Goal: Task Accomplishment & Management: Complete application form

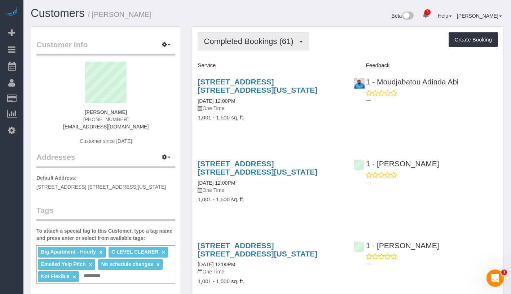
click at [239, 40] on span "Completed Bookings (61)" at bounding box center [250, 41] width 93 height 9
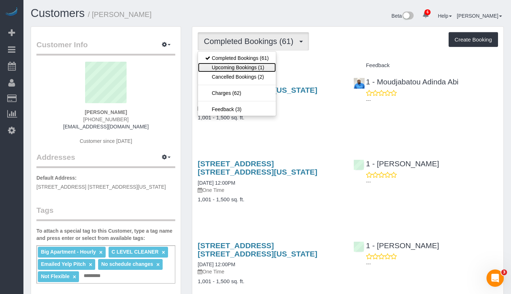
click at [242, 66] on link "Upcoming Bookings (1)" at bounding box center [237, 67] width 78 height 9
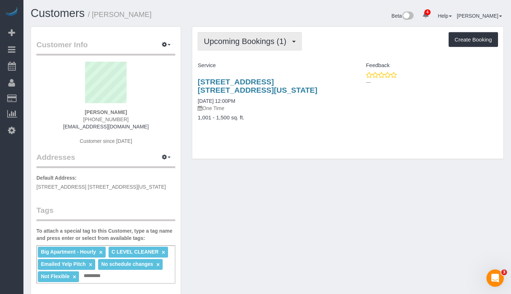
click at [243, 46] on button "Upcoming Bookings (1)" at bounding box center [249, 41] width 104 height 18
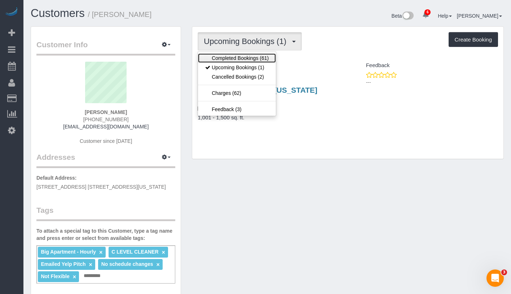
click at [234, 60] on link "Completed Bookings (61)" at bounding box center [237, 57] width 78 height 9
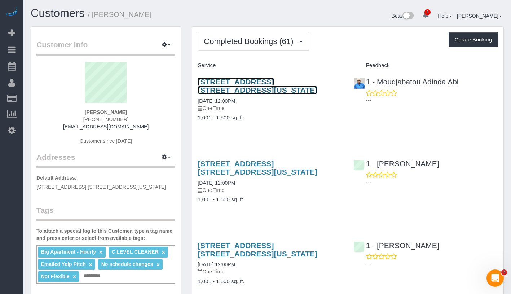
click at [232, 84] on link "340 West 57th Street, Apt. 12b, New York, NY 10019" at bounding box center [257, 85] width 120 height 17
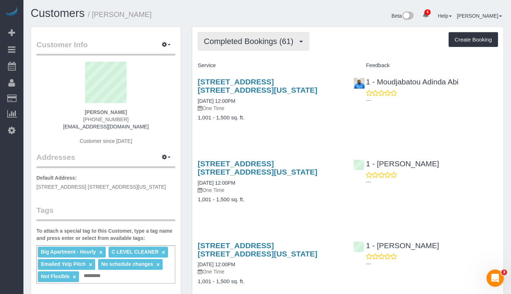
click at [224, 38] on span "Completed Bookings (61)" at bounding box center [250, 41] width 93 height 9
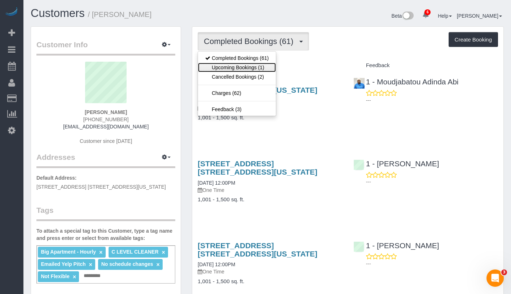
click at [228, 67] on link "Upcoming Bookings (1)" at bounding box center [237, 67] width 78 height 9
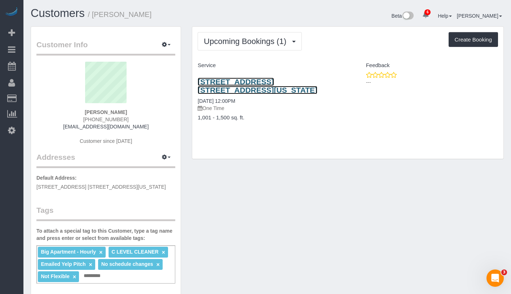
click at [268, 82] on link "340 West 57th Street, Apt. 12b, New York, NY 10019" at bounding box center [257, 85] width 120 height 17
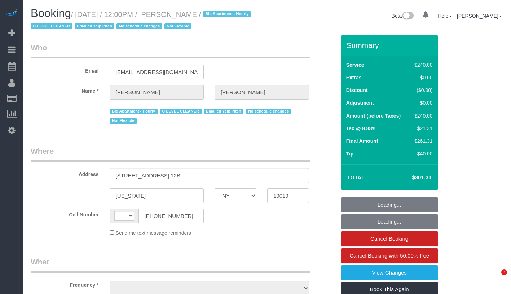
select select "NY"
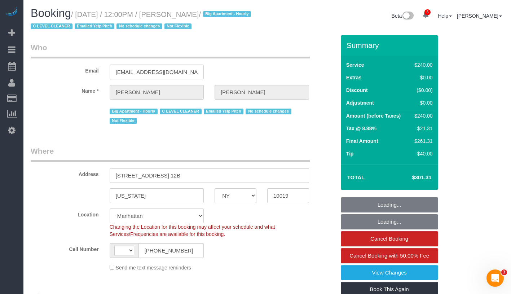
select select "object:458"
select select "string:[GEOGRAPHIC_DATA]"
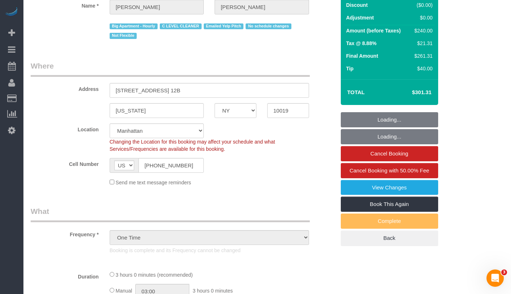
select select "number:58"
select select "number:74"
select select "number:15"
select select "number:6"
select select "string:stripe-pm_1IP7xv4VGloSiKo7O8b2MuQw"
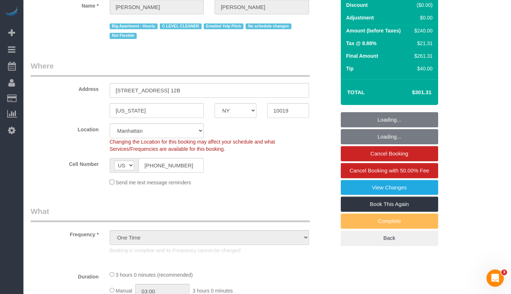
select select "spot1"
select select "180"
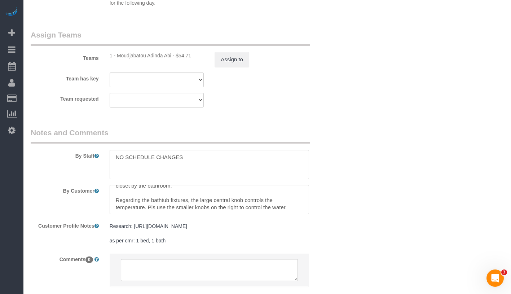
scroll to position [36, 0]
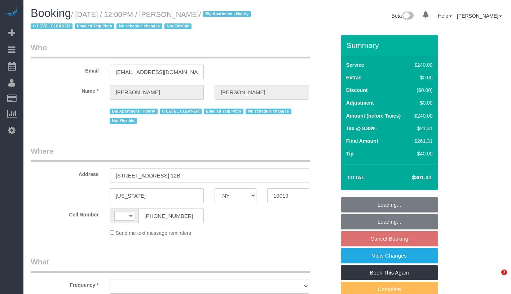
select select "NY"
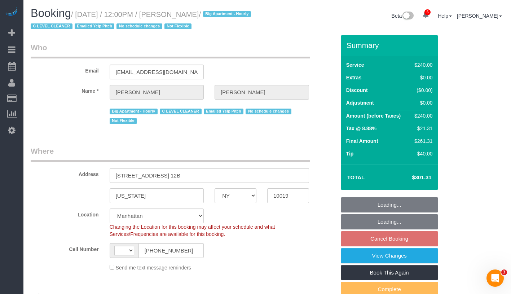
select select "object:443"
select select "string:[GEOGRAPHIC_DATA]"
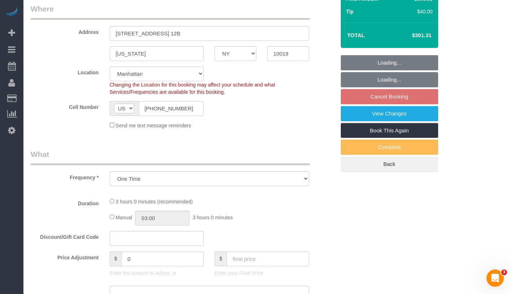
select select "180"
select select "spot4"
select select "number:58"
select select "number:74"
select select "number:15"
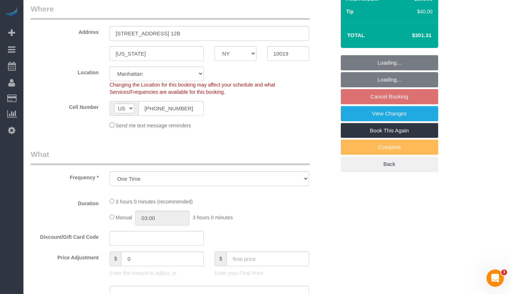
select select "number:6"
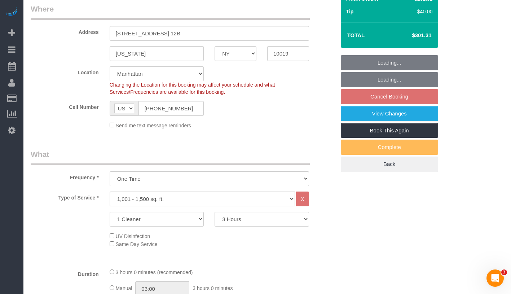
select select "string:stripe-pm_1IP7xv4VGloSiKo7O8b2MuQw"
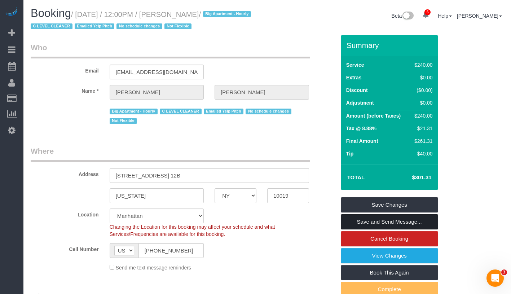
click at [421, 222] on link "Save and Send Message..." at bounding box center [389, 221] width 97 height 15
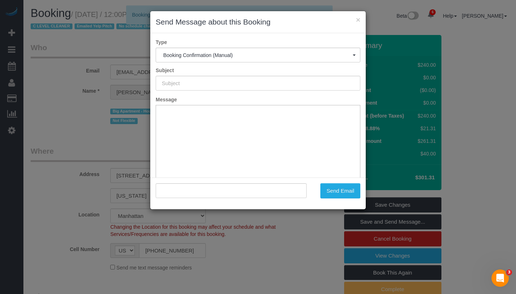
type input "Cleaning Confirmed for 08/16/2025 at 12:00pm"
type input ""Hsien Yean Wong" <hsienwong@gmail.com>"
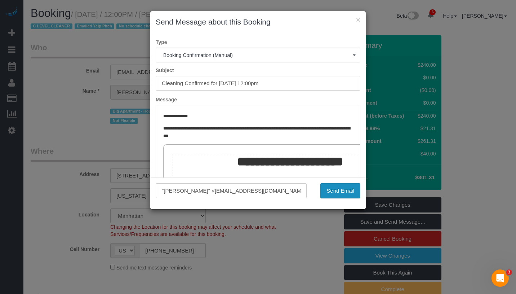
click at [347, 192] on button "Send Email" at bounding box center [340, 190] width 40 height 15
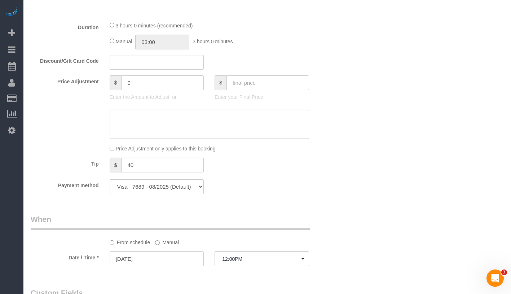
scroll to position [396, 0]
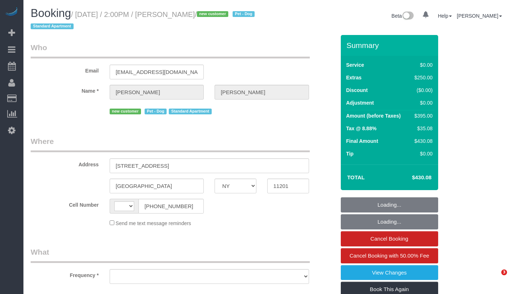
select select "NY"
select select "string:[GEOGRAPHIC_DATA]"
select select "1"
select select "spot1"
select select "number:57"
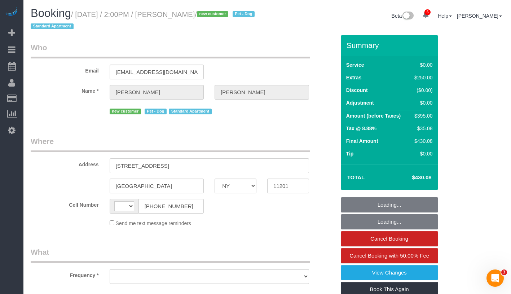
select select "number:90"
select select "number:13"
select select "number:5"
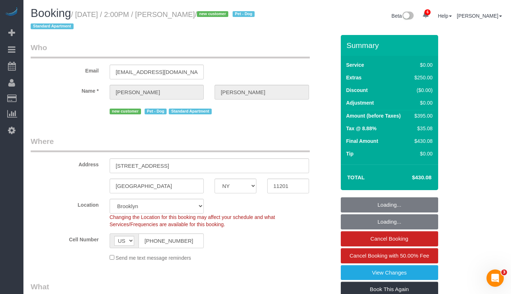
select select "object:945"
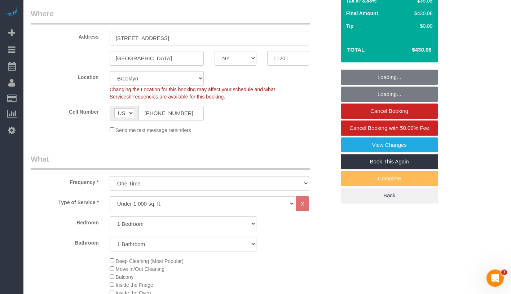
select select "string:stripe-pm_1Rsos74VGloSiKo7JLCW9Pkr"
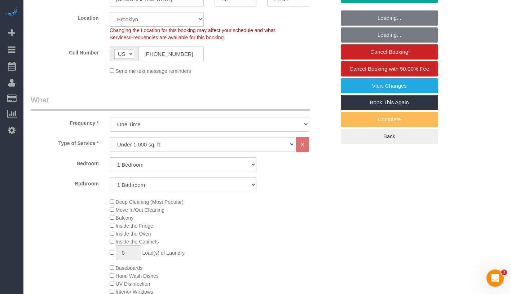
select select "1"
select select "object:1390"
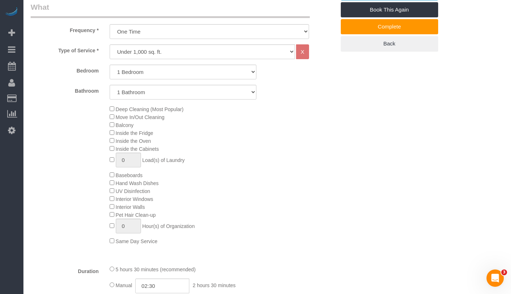
scroll to position [392, 0]
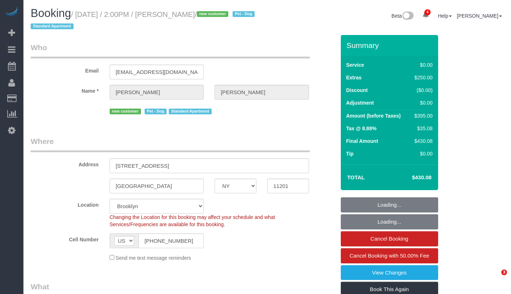
select select "NY"
select select "spot1"
select select "number:57"
select select "number:90"
select select "number:13"
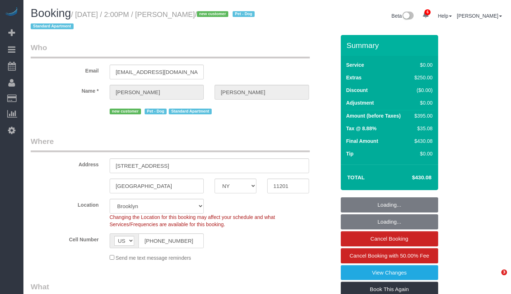
select select "number:5"
select select "1"
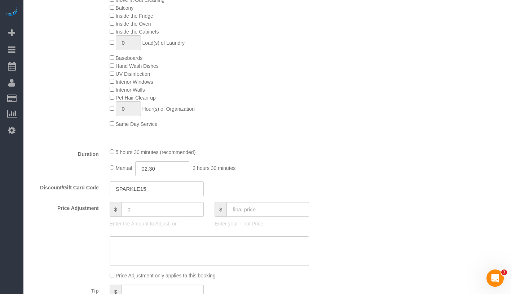
scroll to position [397, 0]
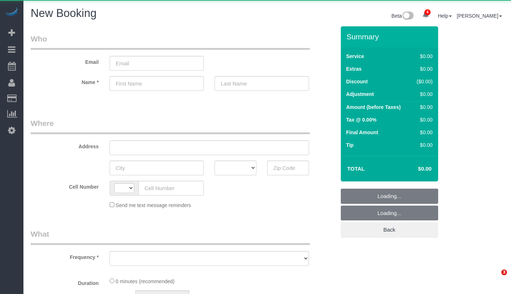
select select "number:89"
select select "number:90"
select select "object:733"
select select "string:[GEOGRAPHIC_DATA]"
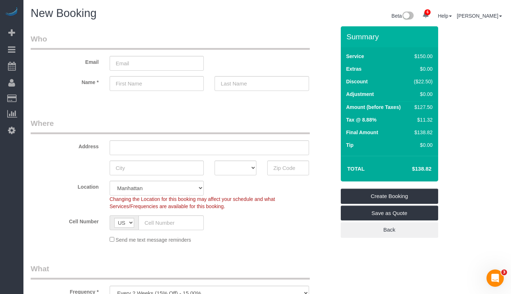
scroll to position [194, 0]
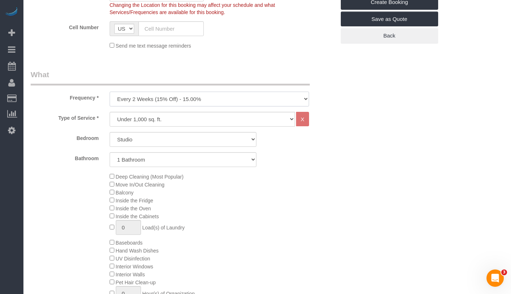
click at [212, 99] on select "One Time Weekly (20% Off) - 20.00% Every 2 Weeks (15% Off) - 15.00% Every 4 Wee…" at bounding box center [209, 99] width 199 height 15
select select "object:1511"
click at [173, 132] on select "Studio 1 Bedroom 2 Bedrooms 3 Bedrooms" at bounding box center [183, 139] width 147 height 15
select select "2"
click at [172, 159] on select "1 Bathroom 2 Bathrooms" at bounding box center [183, 159] width 147 height 15
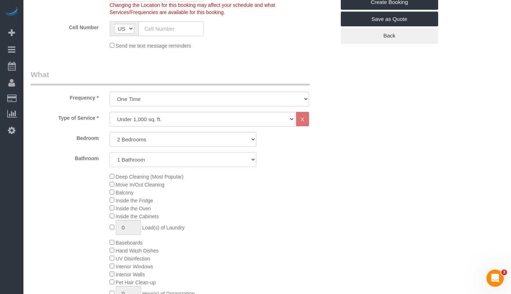
select select "2"
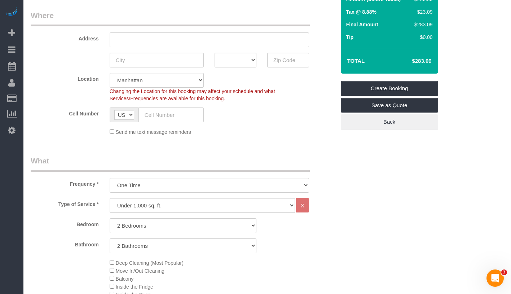
scroll to position [103, 0]
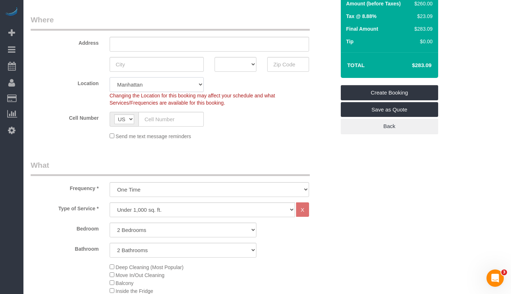
click at [185, 84] on select "Manhattan Austin Boston Bronx Brooklyn Charlotte Denver New Jersey Portland Que…" at bounding box center [157, 84] width 94 height 15
select select "11"
click at [276, 140] on fieldset "Where Address AK AL AR AZ CA CO CT DC DE FL GA HI IA ID IL IN KS KY LA MA MD ME…" at bounding box center [183, 79] width 305 height 131
select select "object:1561"
select select "2"
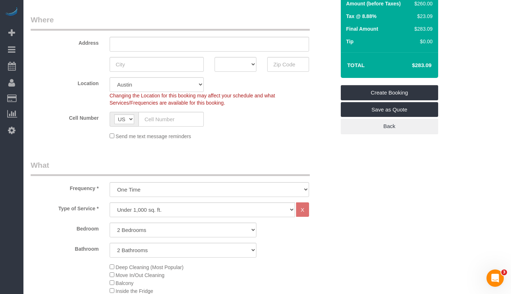
select select "2"
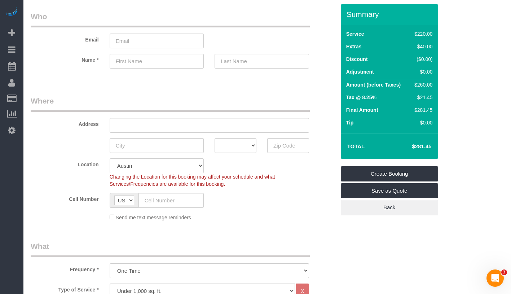
scroll to position [0, 0]
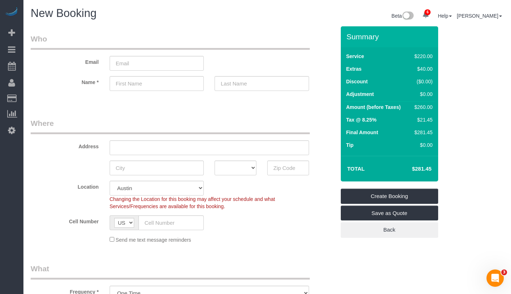
drag, startPoint x: 412, startPoint y: 167, endPoint x: 433, endPoint y: 168, distance: 21.3
click at [433, 168] on td "$281.45" at bounding box center [410, 169] width 47 height 18
copy h4 "$281.45"
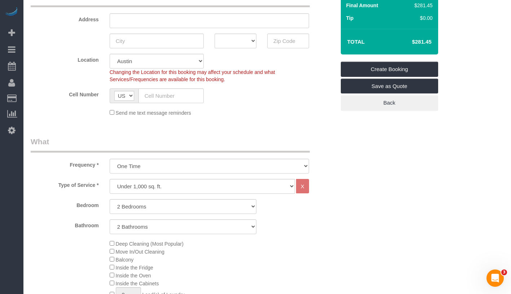
scroll to position [232, 0]
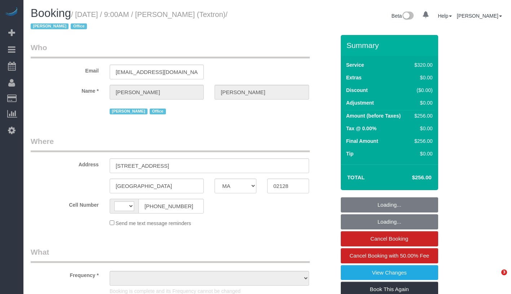
select select "MA"
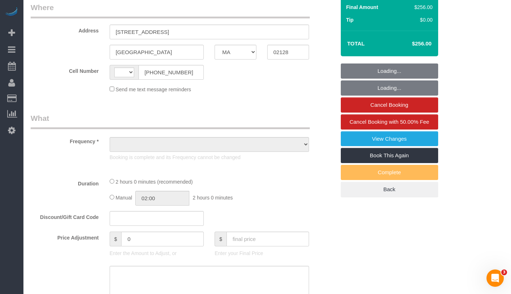
select select "number:89"
select select "number:90"
select select "number:15"
select select "number:5"
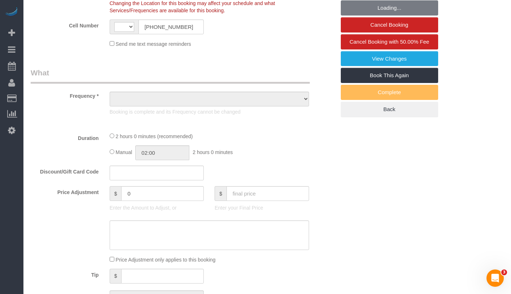
select select "string:[GEOGRAPHIC_DATA]"
select select "string:stripe-pm_1Rb4Ea4VGloSiKo72bcCnHY8"
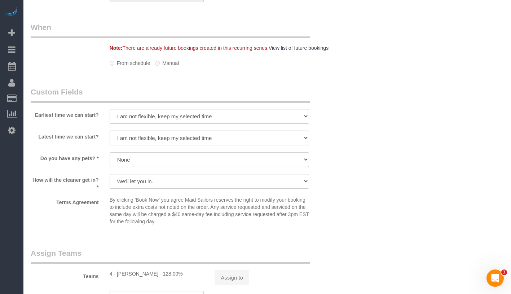
select select "object:841"
select select "spot1"
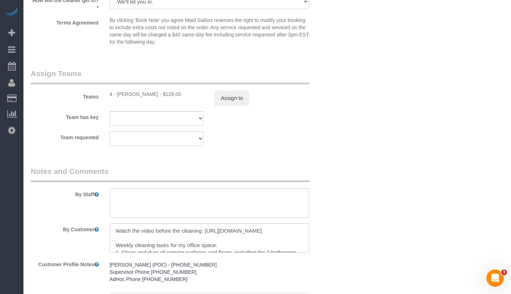
select select "object:988"
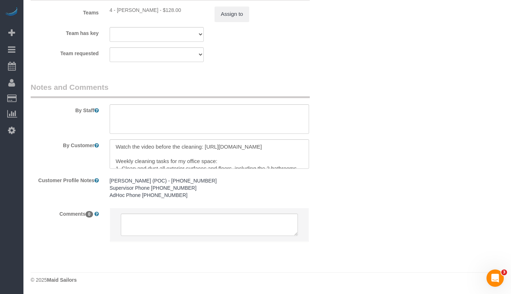
select select "2"
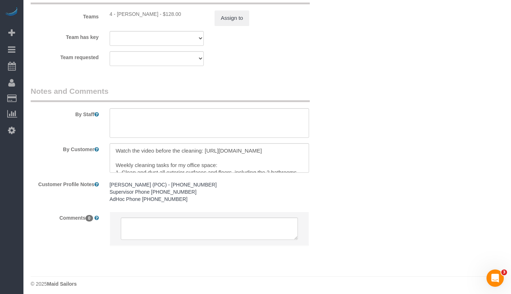
scroll to position [893, 0]
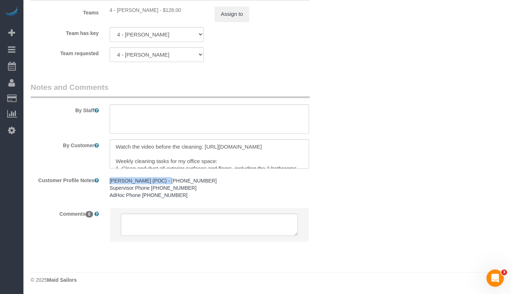
drag, startPoint x: 110, startPoint y: 180, endPoint x: 160, endPoint y: 182, distance: 50.1
click at [160, 182] on pre "[PERSON_NAME] (POC) - [PHONE_NUMBER] Supervisor Phone [PHONE_NUMBER] AdHoc Phon…" at bounding box center [209, 188] width 199 height 22
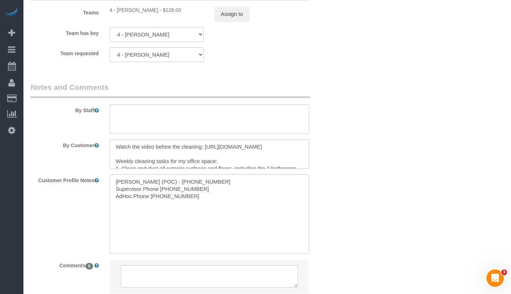
copy pre "[PERSON_NAME]"
drag, startPoint x: 115, startPoint y: 182, endPoint x: 167, endPoint y: 181, distance: 52.3
click at [167, 181] on textarea "[PERSON_NAME] (POC) - [PHONE_NUMBER] Supervisor Phone [PHONE_NUMBER] AdHoc Phon…" at bounding box center [209, 214] width 199 height 80
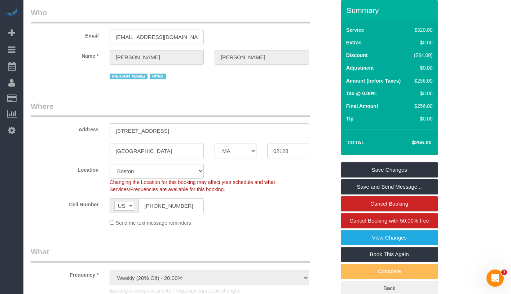
scroll to position [0, 0]
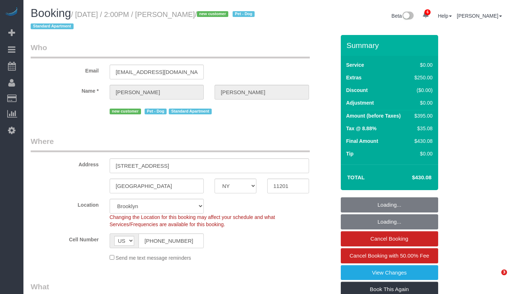
select select "NY"
select select "number:57"
select select "number:90"
select select "number:13"
select select "number:5"
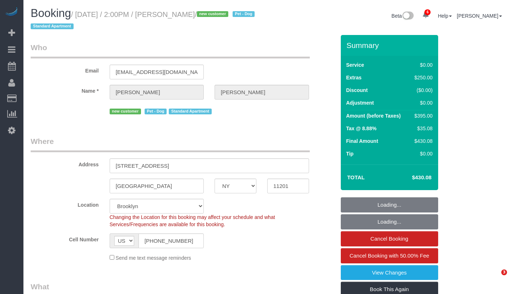
select select "spot1"
select select "1"
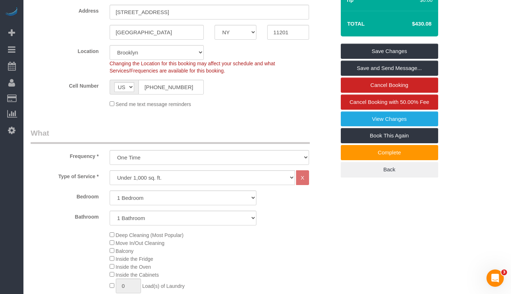
scroll to position [158, 0]
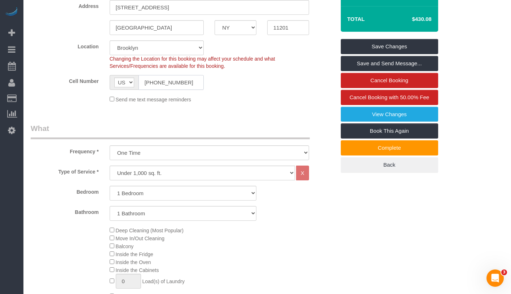
click at [161, 80] on input "(610) 804-4081" at bounding box center [171, 82] width 66 height 15
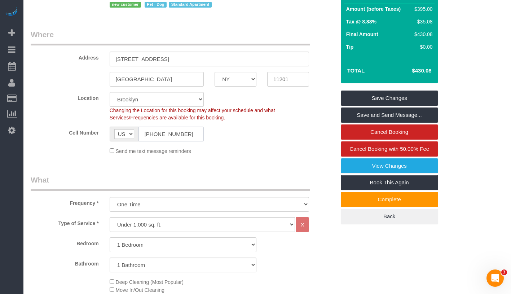
scroll to position [106, 0]
click at [269, 128] on div "Cell Number AF AL DZ AD AO AI AQ AG AR AM AW AU AT AZ BS BH BD BB BY BE BZ BJ B…" at bounding box center [182, 134] width 315 height 15
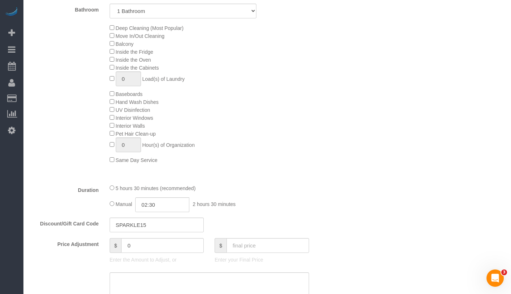
scroll to position [340, 0]
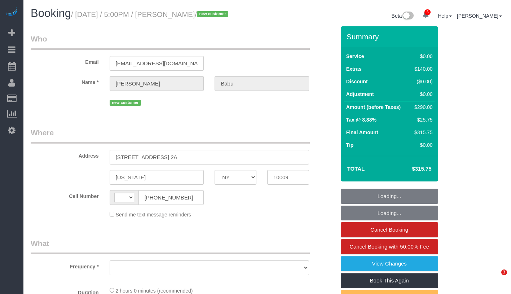
select select "NY"
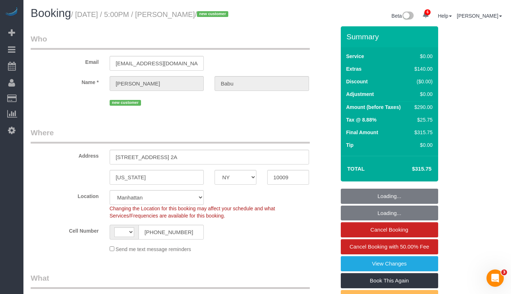
select select "object:540"
select select "string:US"
select select "string:stripe-pm_1RvNJW4VGloSiKo7JkKn4SUF"
select select "spot1"
select select "number:63"
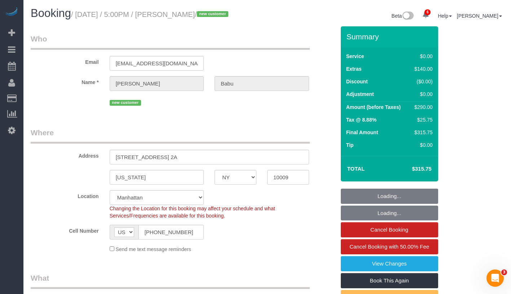
select select "number:79"
select select "number:15"
select select "number:5"
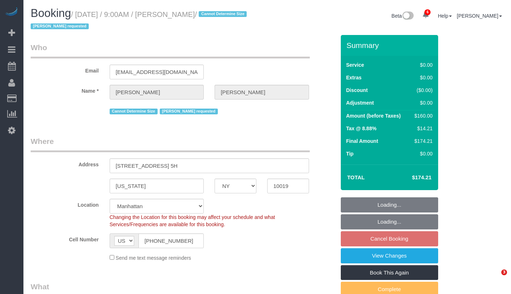
select select "NY"
select select "number:56"
select select "number:69"
select select "number:15"
select select "number:5"
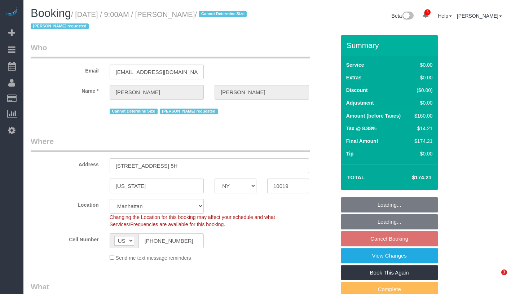
select select "object:931"
select select "spot2"
select select "1"
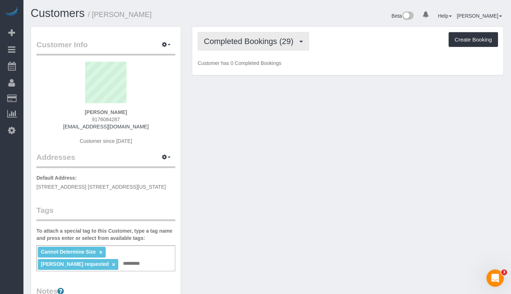
click at [264, 39] on span "Completed Bookings (29)" at bounding box center [250, 41] width 93 height 9
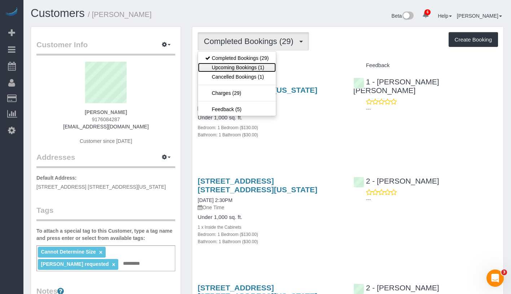
click at [253, 63] on link "Upcoming Bookings (1)" at bounding box center [237, 67] width 78 height 9
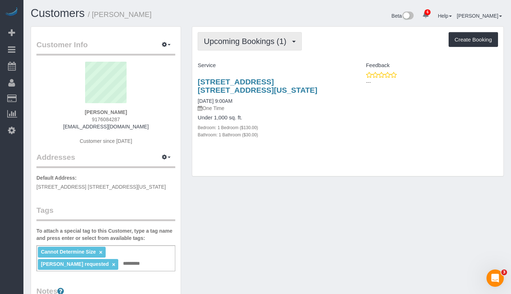
click at [238, 35] on button "Upcoming Bookings (1)" at bounding box center [249, 41] width 104 height 18
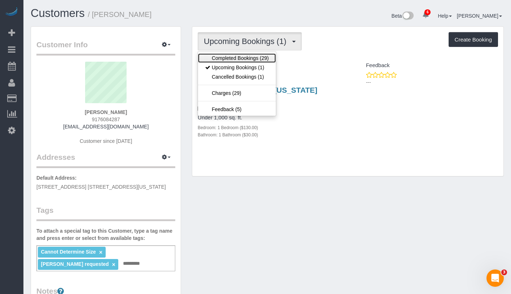
click at [238, 55] on link "Completed Bookings (29)" at bounding box center [237, 57] width 78 height 9
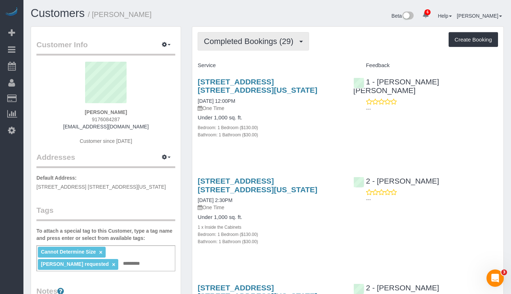
click at [255, 48] on button "Completed Bookings (29)" at bounding box center [252, 41] width 111 height 18
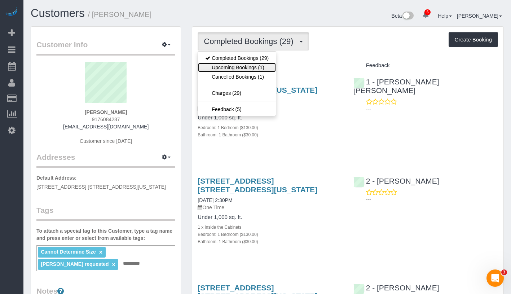
click at [248, 69] on link "Upcoming Bookings (1)" at bounding box center [237, 67] width 78 height 9
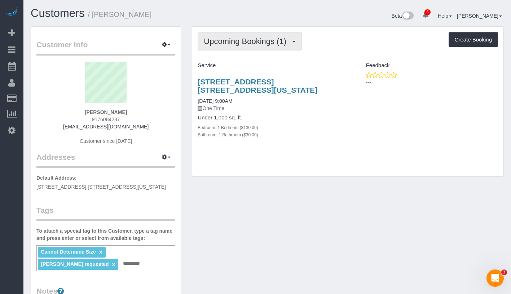
click at [250, 45] on button "Upcoming Bookings (1)" at bounding box center [249, 41] width 104 height 18
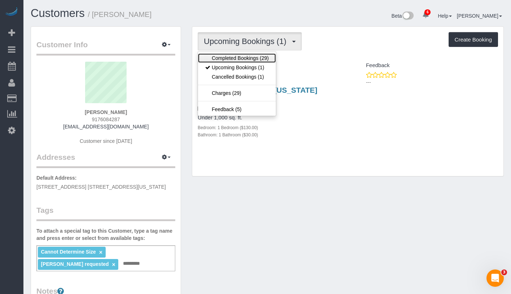
click at [247, 59] on link "Completed Bookings (29)" at bounding box center [237, 57] width 78 height 9
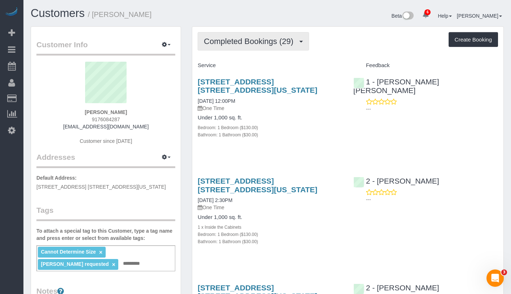
click at [262, 46] on button "Completed Bookings (29)" at bounding box center [252, 41] width 111 height 18
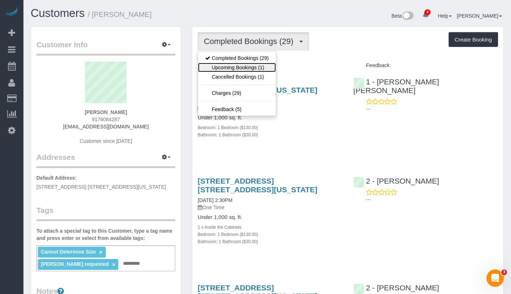
click at [246, 66] on link "Upcoming Bookings (1)" at bounding box center [237, 67] width 78 height 9
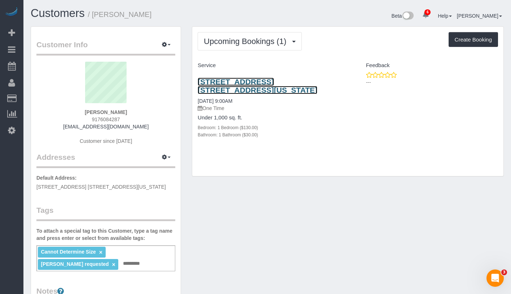
click at [226, 79] on link "[STREET_ADDRESS] [STREET_ADDRESS][US_STATE]" at bounding box center [257, 85] width 120 height 17
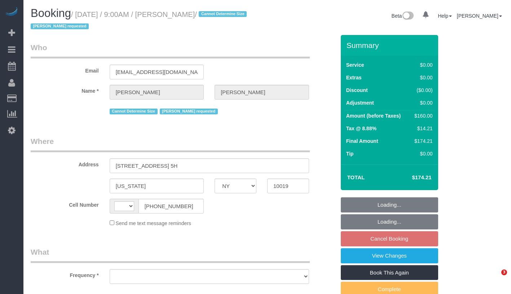
select select "NY"
select select "spot2"
select select "number:56"
select select "number:69"
select select "number:15"
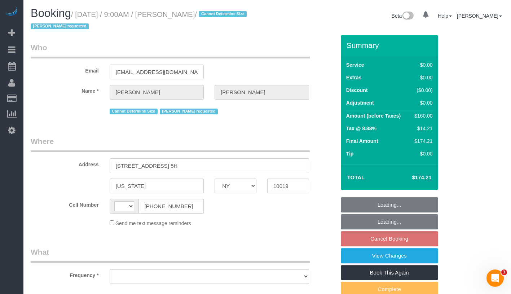
select select "number:5"
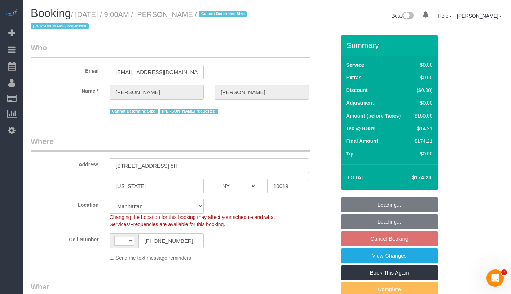
select select "string:stripe-pm_1Pwwgh4VGloSiKo7cMqNieHb"
select select "string:[GEOGRAPHIC_DATA]"
select select "object:1352"
select select "1"
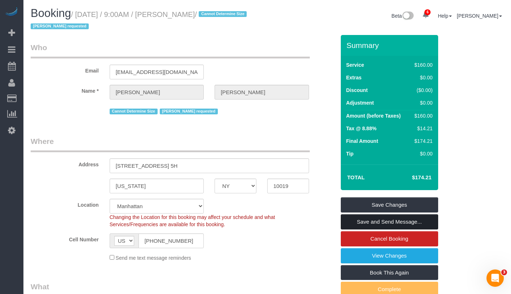
click at [423, 218] on link "Save and Send Message..." at bounding box center [389, 221] width 97 height 15
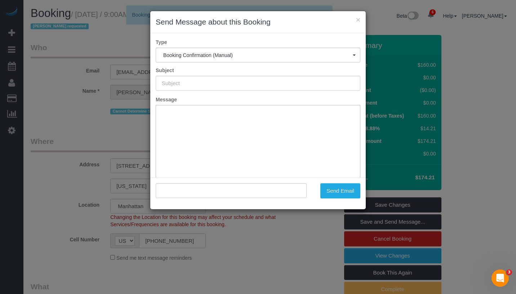
type input "Cleaning Confirmed for 08/14/2025 at 9:00am"
type input ""David Reid" <david4unity@gmail.com>"
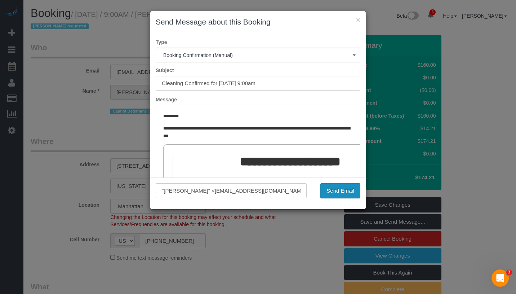
click at [343, 190] on button "Send Email" at bounding box center [340, 190] width 40 height 15
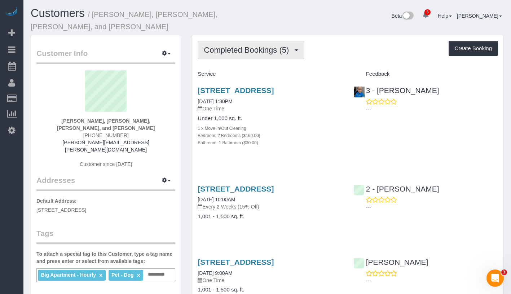
click at [257, 45] on span "Completed Bookings (5)" at bounding box center [248, 49] width 89 height 9
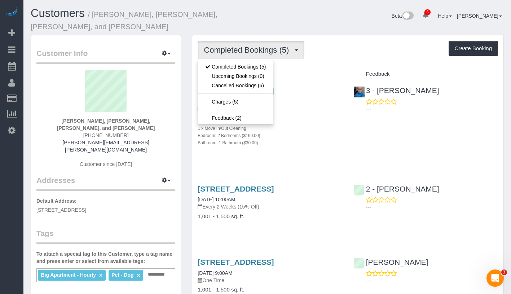
click at [301, 58] on div "Completed Bookings (5) Completed Bookings (5) Upcoming Bookings (0) Cancelled B…" at bounding box center [347, 256] width 311 height 442
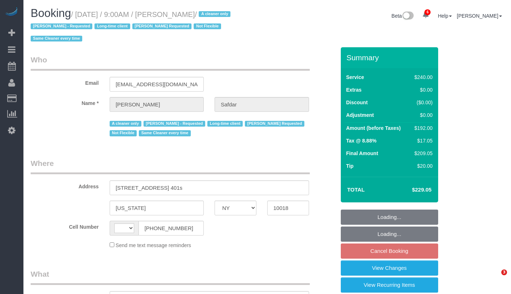
select select "NY"
select select "string:US"
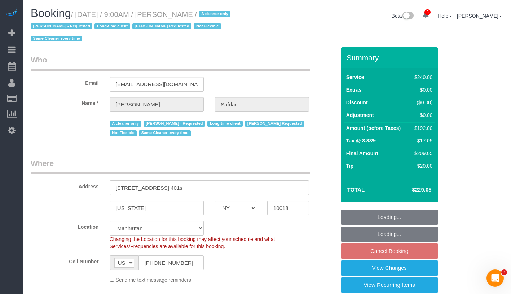
select select "string:stripe-pm_1RWHZs4VGloSiKo7Wqx9KSVj"
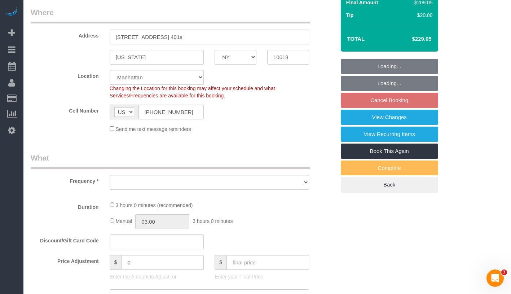
select select "object:698"
select select "spot1"
select select "number:89"
select select "number:90"
select select "number:15"
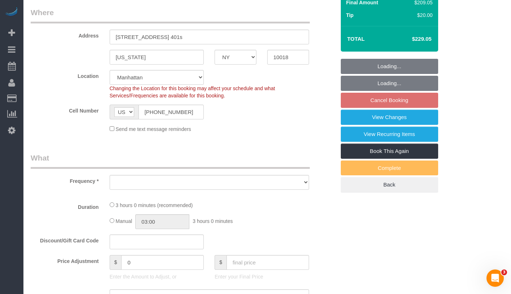
select select "number:5"
select select "object:933"
select select "180"
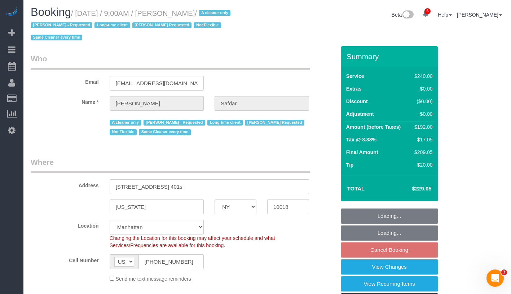
scroll to position [0, 0]
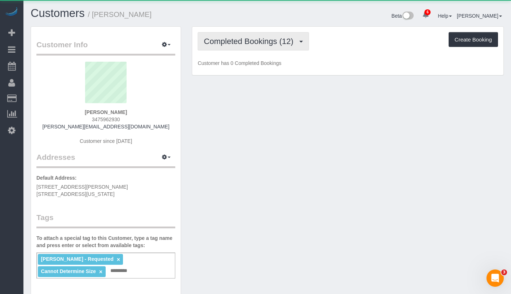
click at [272, 44] on span "Completed Bookings (12)" at bounding box center [250, 41] width 93 height 9
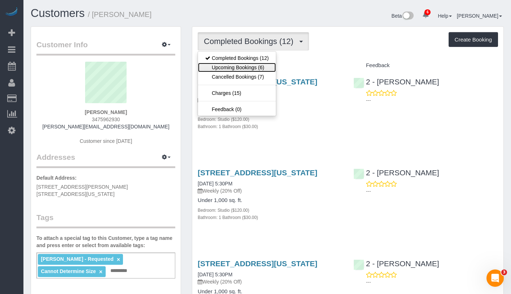
click at [258, 68] on link "Upcoming Bookings (6)" at bounding box center [237, 67] width 78 height 9
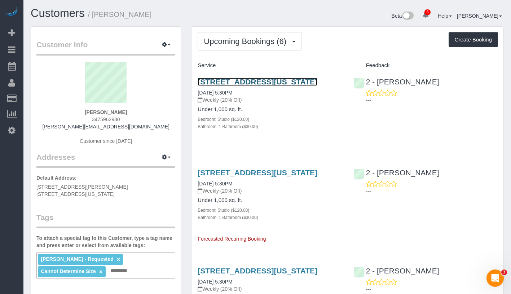
click at [306, 81] on link "[STREET_ADDRESS][US_STATE]" at bounding box center [257, 81] width 120 height 8
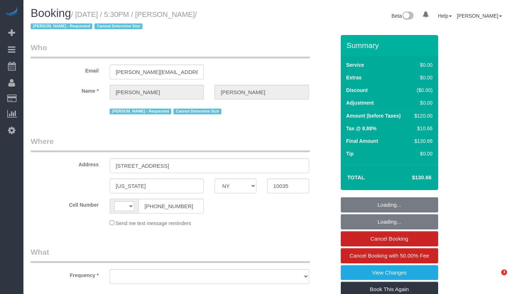
select select "NY"
select select "string:US"
select select "number:89"
select select "number:90"
select select "number:15"
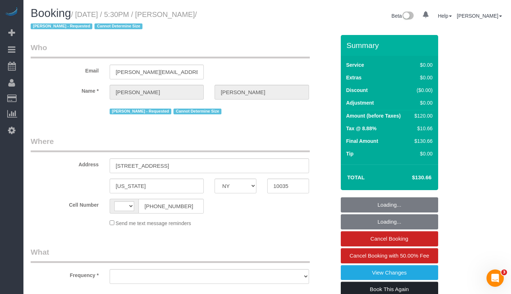
select select "number:5"
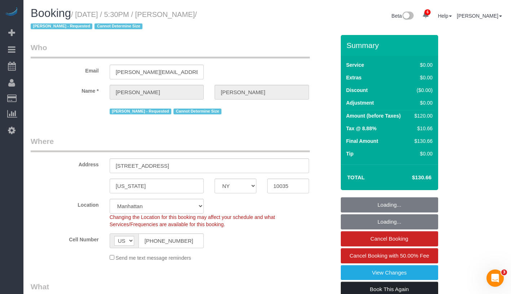
select select "object:932"
select select "string:stripe-pm_1RNZ9t4VGloSiKo7bDyXvmZO"
select select "object:1409"
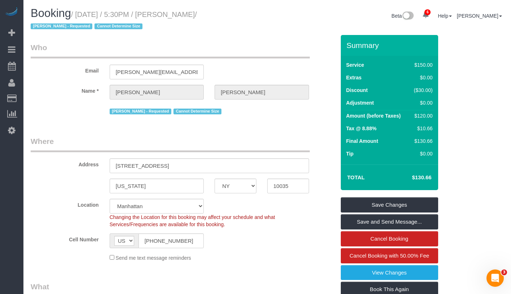
drag, startPoint x: 78, startPoint y: 15, endPoint x: 209, endPoint y: 14, distance: 131.5
click at [197, 14] on small "/ August 12, 2025 / 5:30PM / Luca Naef / Alketa Tomaj - Requested Cannot Determ…" at bounding box center [114, 20] width 166 height 20
copy small "/ August 12, 2025 / 5:30PM / Luca Naef /"
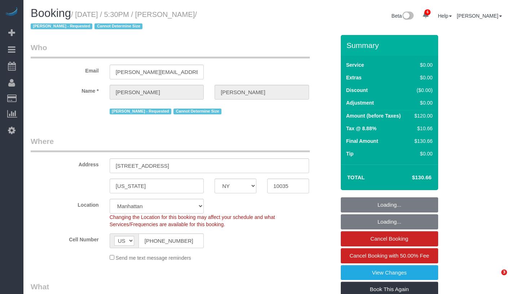
select select "NY"
select select "string:stripe-pm_1RNZ9t4VGloSiKo7bDyXvmZO"
select select "number:89"
select select "number:90"
select select "number:15"
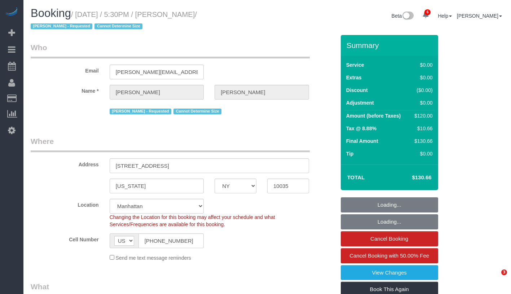
select select "number:5"
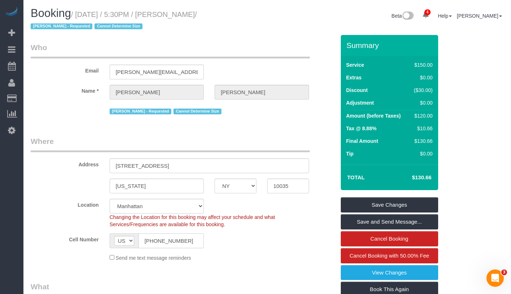
click at [156, 240] on input "(347) 596-2931" at bounding box center [171, 240] width 66 height 15
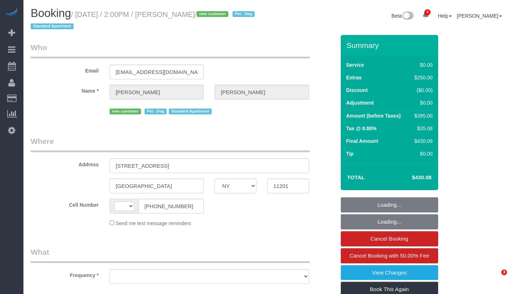
select select "NY"
select select "string:US"
select select "object:690"
select select "1"
select select "number:57"
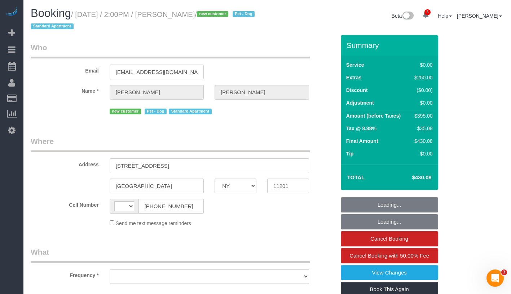
select select "number:90"
select select "number:13"
select select "number:5"
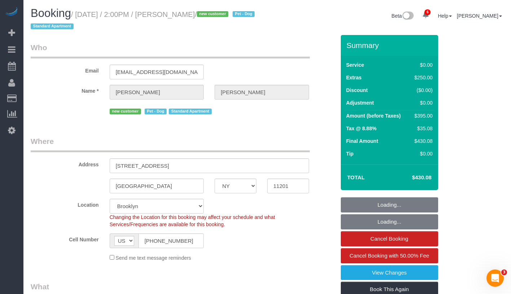
select select "object:944"
select select "string:stripe-pm_1Rsos74VGloSiKo7JLCW9Pkr"
select select "spot1"
select select "1"
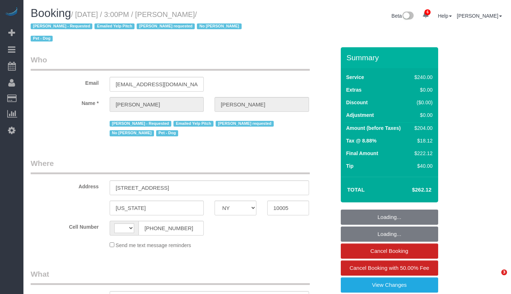
select select "NY"
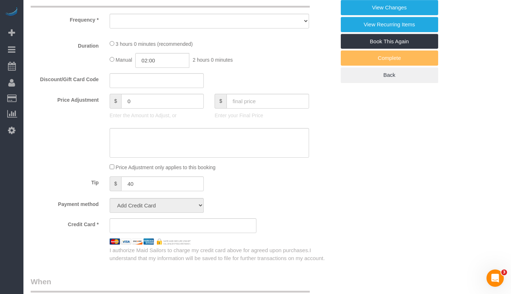
select select "spot1"
select select "number:60"
select select "number:90"
select select "number:13"
select select "number:6"
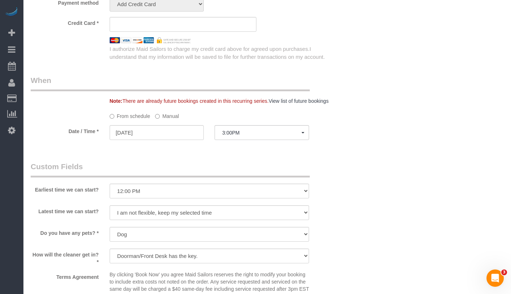
select select "string:US"
select select "string:stripe-pm_1O4Two4VGloSiKo7SOdDDauw"
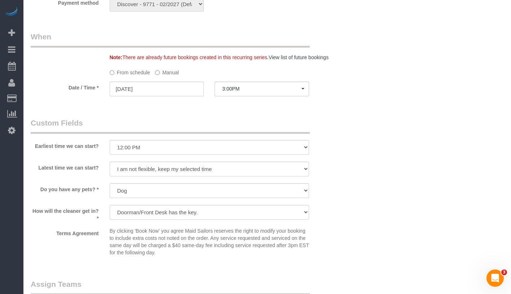
select select "object:1280"
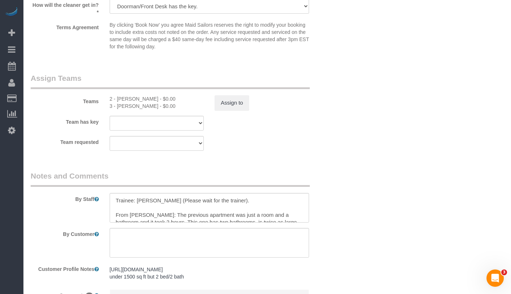
select select "180"
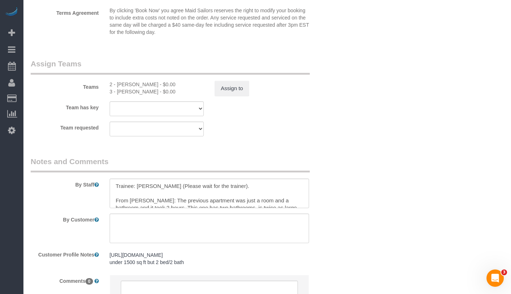
select select "object:1365"
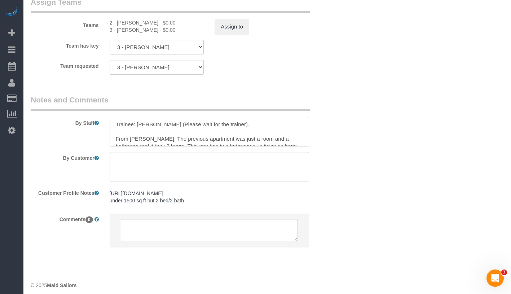
drag, startPoint x: 136, startPoint y: 111, endPoint x: 156, endPoint y: 111, distance: 20.5
click at [156, 117] on textarea at bounding box center [209, 132] width 199 height 30
drag, startPoint x: 117, startPoint y: 10, endPoint x: 139, endPoint y: 9, distance: 22.3
click at [139, 19] on div "2 - Mackenzy Delva - $0.00" at bounding box center [157, 22] width 94 height 7
copy div "Mackenzy"
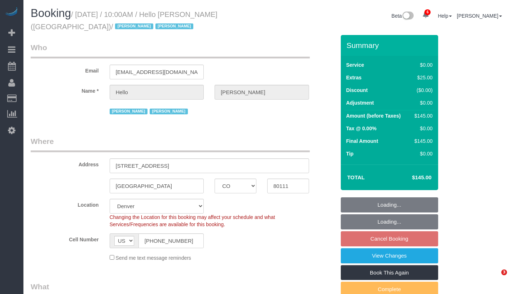
select select "CO"
select select "object:817"
select select "number:89"
select select "number:90"
select select "number:13"
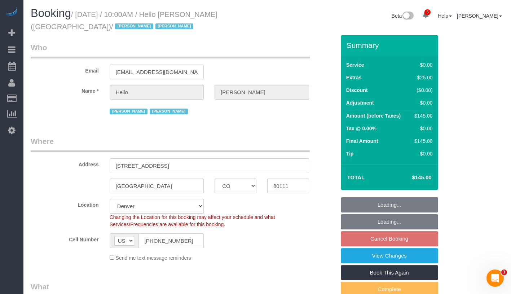
select select "number:6"
select select "spot3"
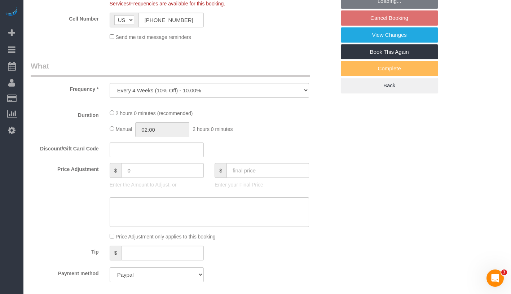
select select "1"
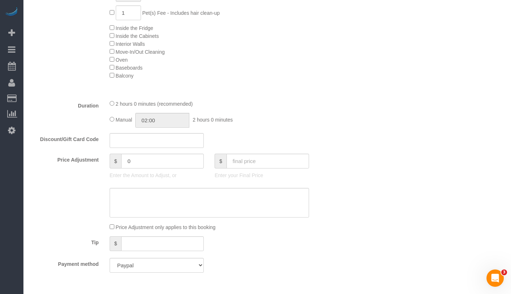
select select "1"
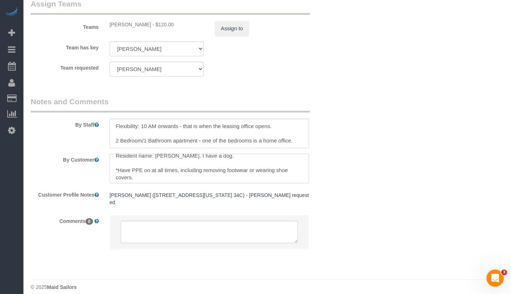
scroll to position [21, 0]
drag, startPoint x: 111, startPoint y: 166, endPoint x: 139, endPoint y: 175, distance: 29.6
click at [139, 175] on textarea at bounding box center [209, 169] width 199 height 30
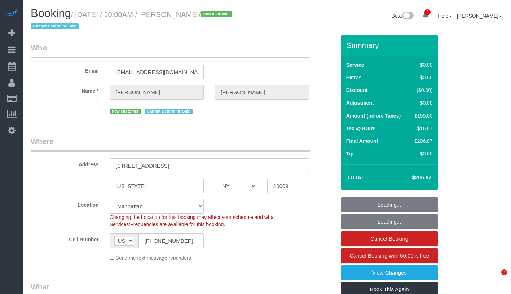
select select "NY"
select select "2"
select select "spot1"
select select "number:57"
select select "number:71"
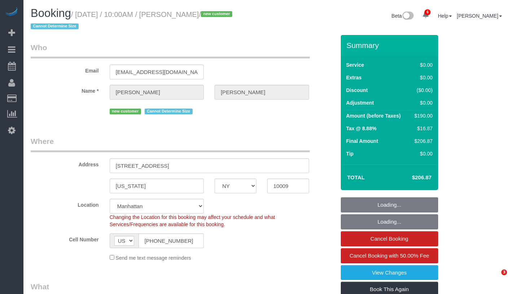
select select "number:15"
select select "number:5"
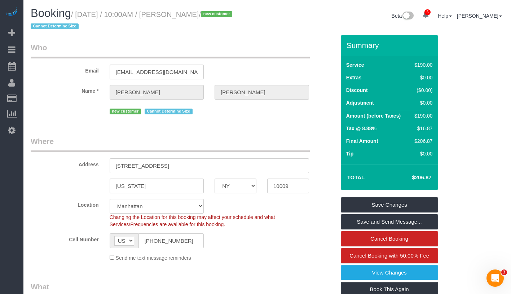
drag, startPoint x: 81, startPoint y: 14, endPoint x: 214, endPoint y: 14, distance: 133.0
click at [209, 14] on small "/ [DATE] / 10:00AM / [PERSON_NAME] / new customer Cannot Determine Size" at bounding box center [133, 20] width 204 height 20
click at [103, 15] on small "/ [DATE] / 10:00AM / [PERSON_NAME] / new customer Cannot Determine Size" at bounding box center [133, 20] width 204 height 20
drag, startPoint x: 81, startPoint y: 14, endPoint x: 225, endPoint y: 13, distance: 143.4
click at [225, 13] on small "/ [DATE] / 10:00AM / [PERSON_NAME] / new customer Cannot Determine Size" at bounding box center [133, 20] width 204 height 20
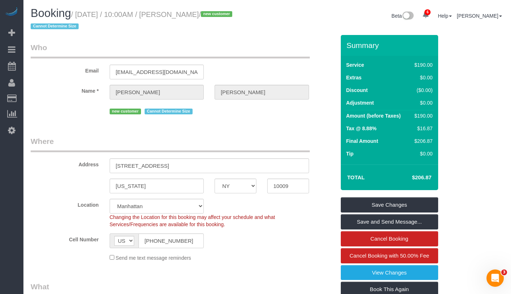
copy small "[DATE] / 10:00AM / [PERSON_NAME]"
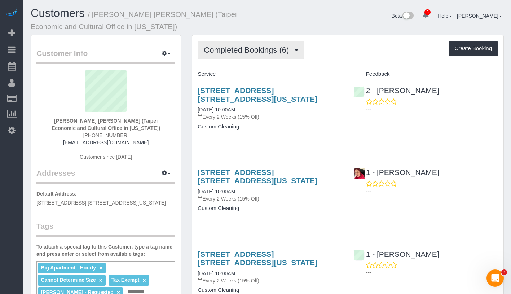
click at [292, 58] on button "Completed Bookings (6)" at bounding box center [250, 50] width 107 height 18
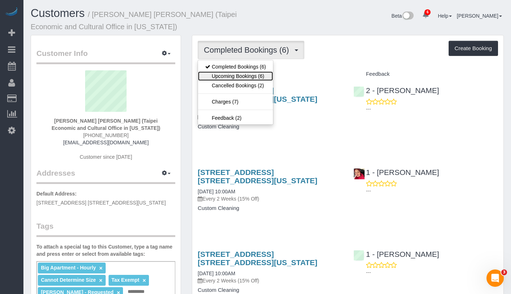
click at [255, 79] on link "Upcoming Bookings (6)" at bounding box center [235, 75] width 75 height 9
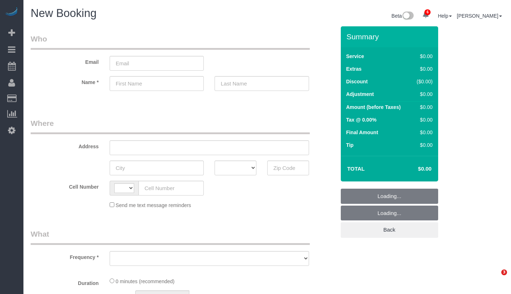
select select "number:89"
select select "number:90"
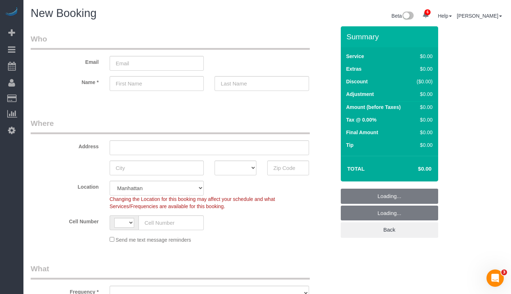
select select "string:[GEOGRAPHIC_DATA]"
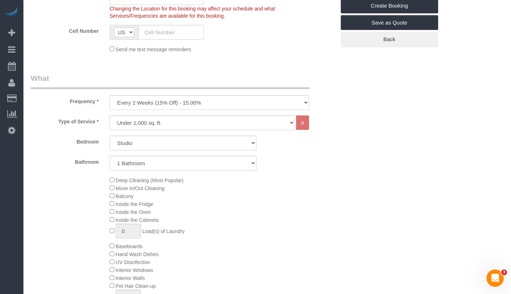
scroll to position [203, 0]
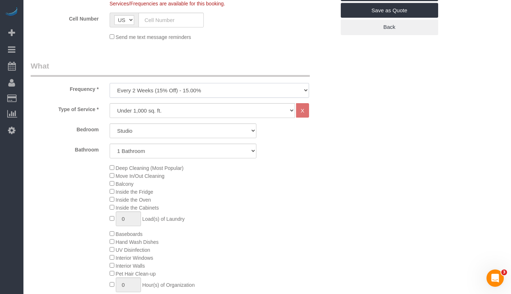
click at [160, 89] on select "One Time Weekly (20% Off) - 20.00% Every 2 Weeks (15% Off) - 15.00% Every 4 Wee…" at bounding box center [209, 90] width 199 height 15
select select "object:1607"
click at [169, 133] on select "Studio 1 Bedroom 2 Bedrooms 3 Bedrooms" at bounding box center [183, 130] width 147 height 15
select select "2"
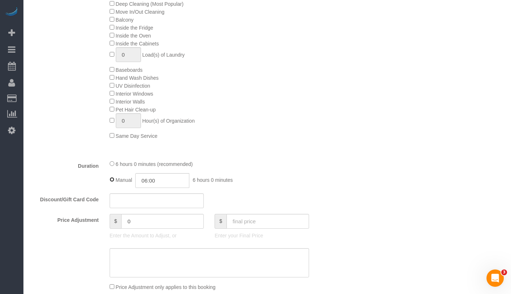
scroll to position [366, 0]
click at [110, 181] on div "Manual 06:00 6 hours 0 minutes" at bounding box center [209, 180] width 199 height 15
click at [149, 179] on input "06:00" at bounding box center [162, 180] width 54 height 15
type input "03:00"
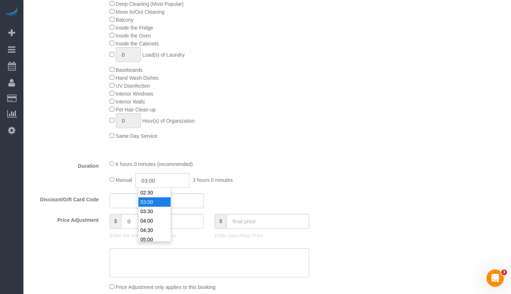
click at [157, 198] on li "03:00" at bounding box center [154, 201] width 32 height 9
click at [289, 151] on div "Type of Service * Under 1,000 sq. ft. 1,001 - 1,500 sq. ft. 1,500+ sq. ft. Cust…" at bounding box center [183, 46] width 305 height 215
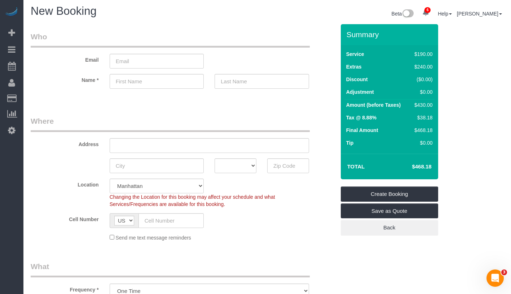
scroll to position [0, 0]
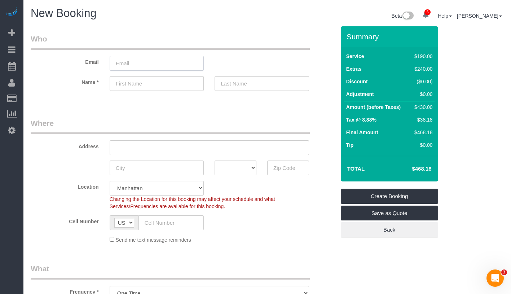
click at [145, 63] on input "email" at bounding box center [157, 63] width 94 height 15
type input "nitali.raora@gmail.com"
click at [141, 83] on input "text" at bounding box center [157, 83] width 94 height 15
click at [133, 63] on input "nitali.raora@gmail.com" at bounding box center [157, 63] width 94 height 15
click at [151, 84] on input "text" at bounding box center [157, 83] width 94 height 15
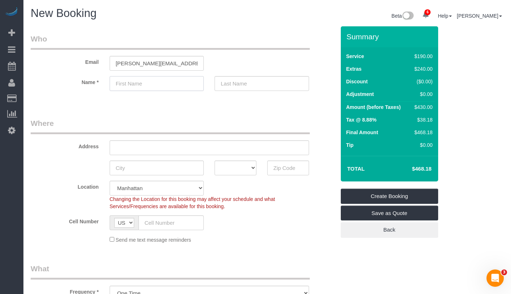
click at [140, 82] on input "text" at bounding box center [157, 83] width 94 height 15
click at [132, 83] on input "text" at bounding box center [157, 83] width 94 height 15
type input "Nitali"
click at [163, 224] on input "text" at bounding box center [171, 222] width 66 height 15
paste input "1 (651) 434-4303"
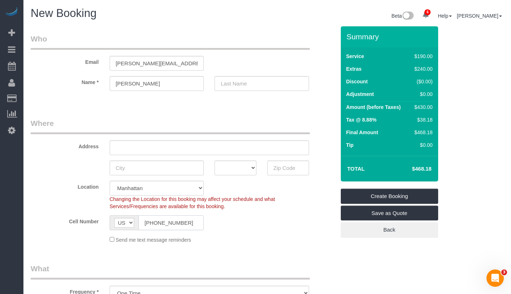
click at [149, 222] on input "1 (651) 434-4303" at bounding box center [171, 222] width 66 height 15
type input "(651) 434-4303"
click at [128, 67] on input "nitali.raora@gmail.com" at bounding box center [157, 63] width 94 height 15
click at [145, 75] on sui-booking-customer "Email nitali.raora@gmail.com Name * Nitali" at bounding box center [183, 66] width 305 height 65
click at [186, 147] on input "text" at bounding box center [209, 147] width 199 height 15
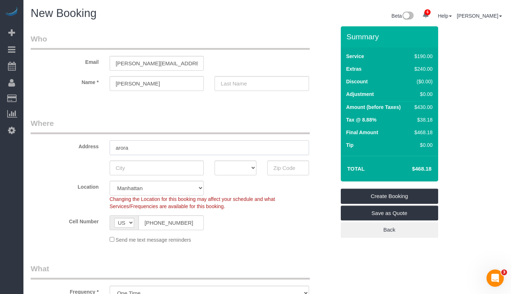
drag, startPoint x: 114, startPoint y: 149, endPoint x: 139, endPoint y: 149, distance: 25.2
click at [139, 149] on input "arora" at bounding box center [209, 147] width 199 height 15
type input "arora"
drag, startPoint x: 141, startPoint y: 63, endPoint x: 128, endPoint y: 63, distance: 13.7
click at [128, 63] on input "nitali.raora@gmail.com" at bounding box center [157, 63] width 94 height 15
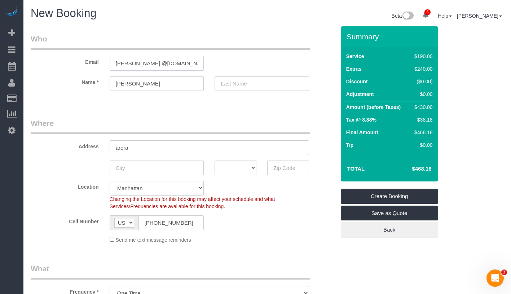
paste input "arora"
type input "nitali.arora@gmail.com"
click at [237, 85] on input "text" at bounding box center [261, 83] width 94 height 15
drag, startPoint x: 141, startPoint y: 147, endPoint x: 114, endPoint y: 147, distance: 26.3
click at [114, 147] on input "arora" at bounding box center [209, 147] width 199 height 15
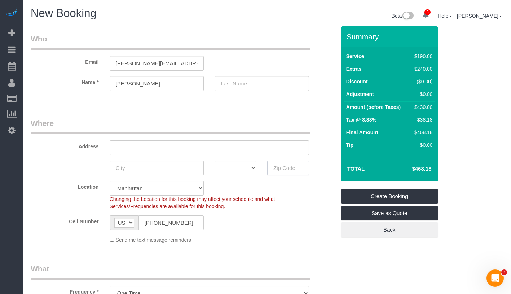
click at [273, 169] on input "text" at bounding box center [288, 167] width 42 height 15
paste input "10025"
type input "10025"
click at [244, 172] on select "AK AL AR AZ CA CO CT DC DE FL GA HI IA ID IL IN KS KY LA MA MD ME MI MN MO MS M…" at bounding box center [235, 167] width 42 height 15
select select "NY"
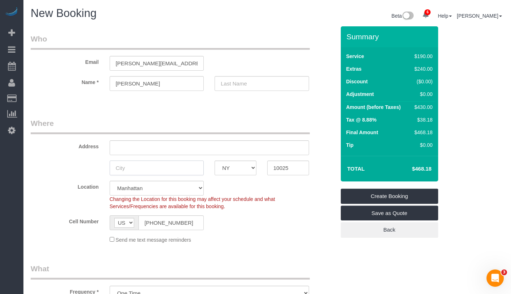
click at [166, 168] on input "text" at bounding box center [157, 167] width 94 height 15
click at [119, 166] on input "new York" at bounding box center [157, 167] width 94 height 15
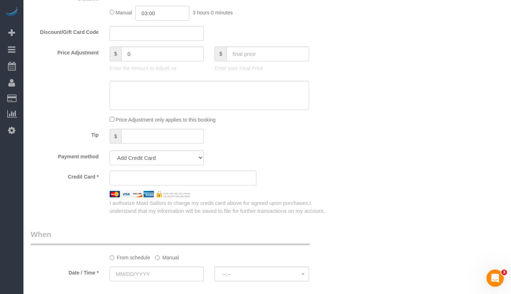
scroll to position [634, 0]
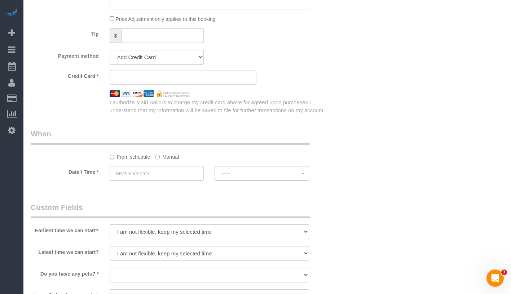
type input "[US_STATE]"
click at [166, 156] on label "Manual" at bounding box center [167, 156] width 24 height 10
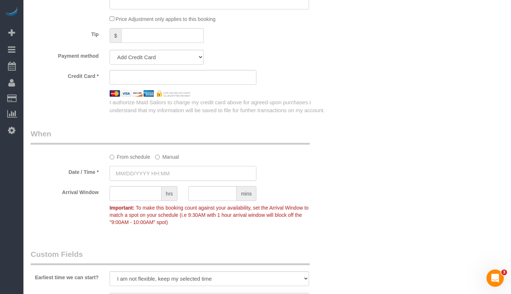
click at [173, 169] on input "text" at bounding box center [183, 173] width 147 height 15
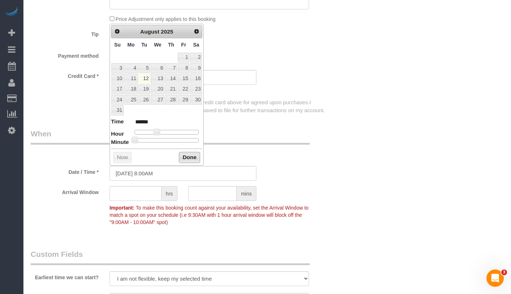
click at [186, 157] on button "Done" at bounding box center [189, 158] width 21 height 12
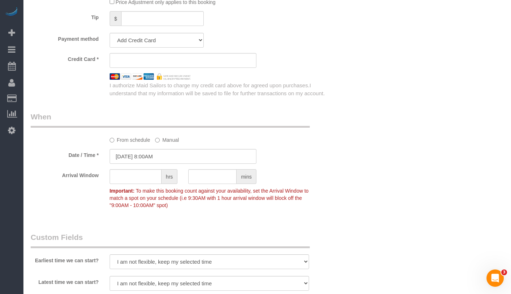
scroll to position [626, 0]
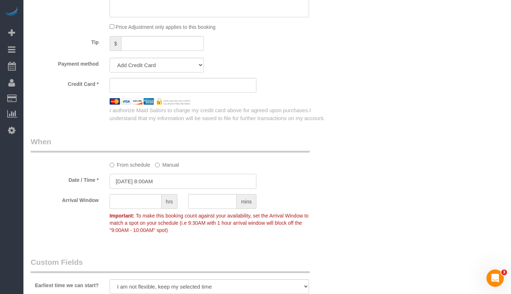
click at [166, 179] on input "08/12/2025 8:00AM" at bounding box center [183, 181] width 147 height 15
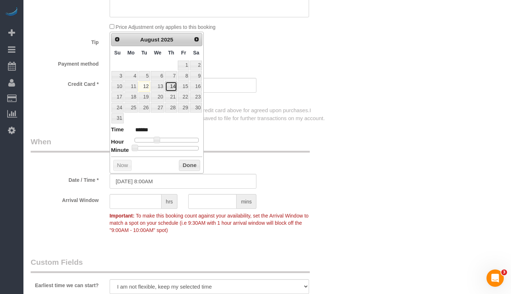
click at [172, 88] on link "14" at bounding box center [171, 86] width 12 height 10
click at [189, 166] on button "Done" at bounding box center [189, 166] width 21 height 12
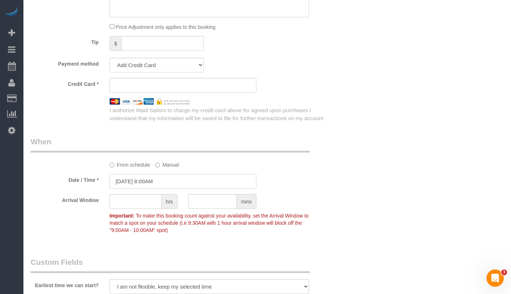
click at [151, 180] on input "08/14/2025 8:00AM" at bounding box center [183, 181] width 147 height 15
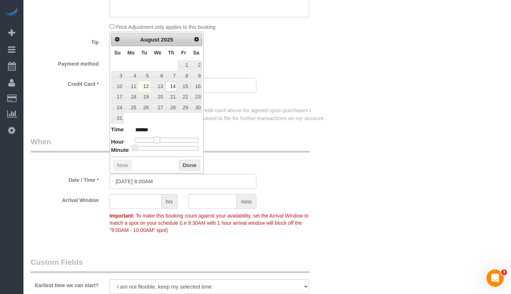
type input "08/14/2025 9:00AM"
type input "******"
click at [159, 137] on span at bounding box center [159, 140] width 6 height 6
click at [184, 163] on button "Done" at bounding box center [189, 166] width 21 height 12
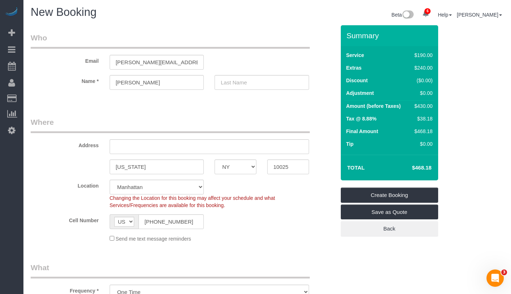
scroll to position [0, 0]
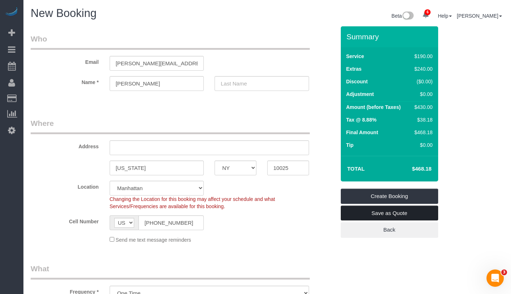
click at [422, 211] on link "Save as Quote" at bounding box center [389, 212] width 97 height 15
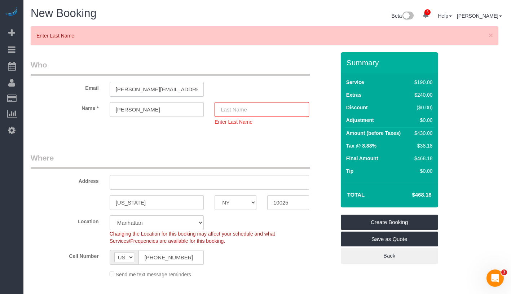
drag, startPoint x: 128, startPoint y: 88, endPoint x: 141, endPoint y: 88, distance: 12.3
click at [141, 88] on input "nitali.arora@gmail.com" at bounding box center [157, 89] width 94 height 15
click at [280, 113] on input "text" at bounding box center [261, 109] width 94 height 15
paste input "arora"
click at [223, 109] on input "arora" at bounding box center [261, 109] width 94 height 15
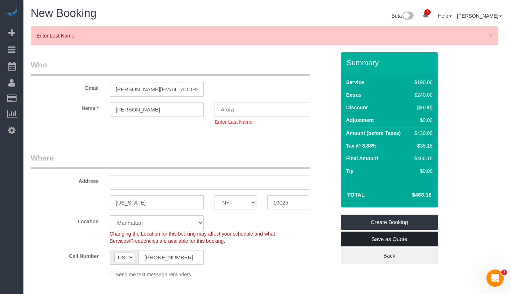
type input "Arora"
click at [428, 239] on link "Save as Quote" at bounding box center [389, 238] width 97 height 15
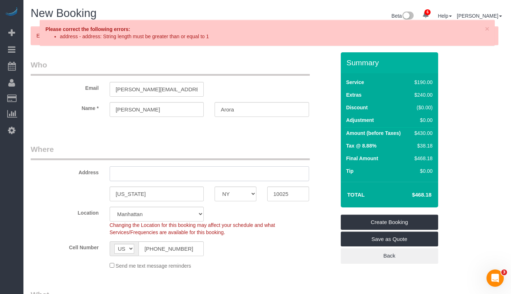
click at [222, 174] on input "text" at bounding box center [209, 173] width 199 height 15
click at [488, 30] on span "×" at bounding box center [487, 29] width 4 height 8
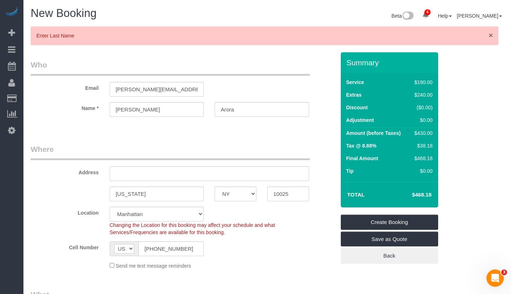
click at [489, 34] on span "×" at bounding box center [490, 35] width 4 height 8
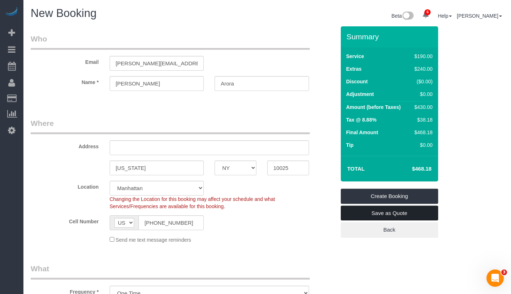
click at [421, 213] on link "Save as Quote" at bounding box center [389, 212] width 97 height 15
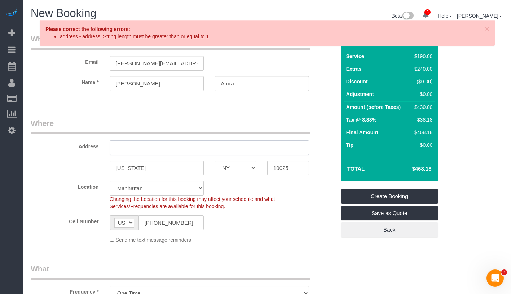
click at [256, 144] on input "text" at bounding box center [209, 147] width 199 height 15
type input "-"
click at [427, 211] on link "Save as Quote" at bounding box center [389, 212] width 97 height 15
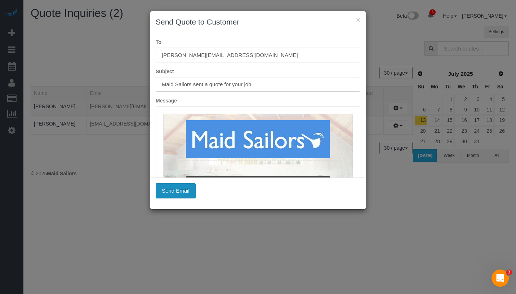
click at [185, 192] on button "Send Email" at bounding box center [176, 190] width 40 height 15
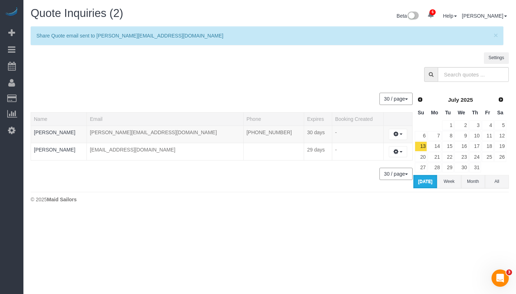
click at [161, 178] on div "30 / page 10 / page 20 / page 30 / page 40 / page 50 / page 100 / page" at bounding box center [222, 174] width 382 height 12
drag, startPoint x: 94, startPoint y: 130, endPoint x: 157, endPoint y: 132, distance: 63.1
click at [157, 132] on tr "Nitali Arora nitali.arora@gmail.com (651) 434-4303 30 days - Create Booking Cha…" at bounding box center [222, 133] width 382 height 17
copy tr "nitali.arora@gmail.com"
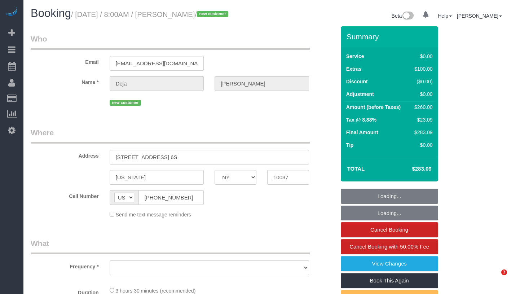
select select "NY"
select select "number:89"
select select "number:90"
select select "number:15"
select select "number:5"
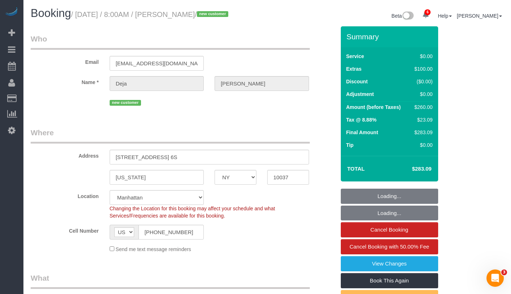
select select "object:825"
select select "string:stripe-pm_1RvKN24VGloSiKo7APMRiuUz"
select select "1"
select select "spot1"
select select "object:1360"
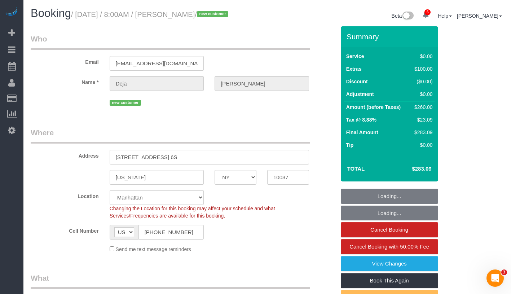
select select "1"
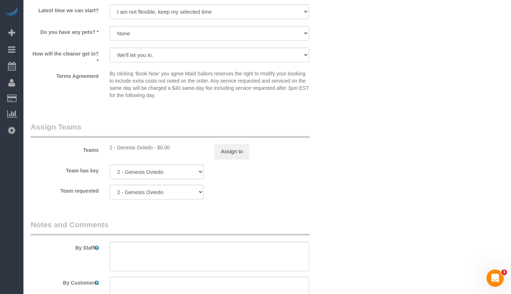
scroll to position [960, 0]
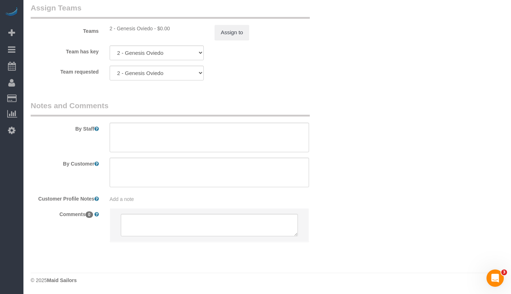
click at [177, 201] on div "Add a note" at bounding box center [209, 198] width 199 height 7
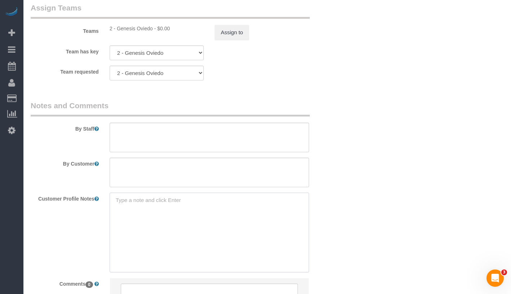
click at [178, 199] on textarea at bounding box center [209, 232] width 199 height 80
paste textarea "1 Bed 1 Bath 598 sqft"
click at [112, 215] on textarea "1 Bed 1 Bath 598 sqft" at bounding box center [209, 232] width 199 height 80
click at [114, 214] on textarea "1 Bed/ 1 Bath 598 sqft" at bounding box center [209, 232] width 199 height 80
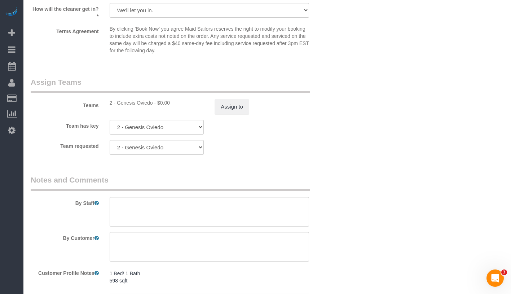
scroll to position [957, 0]
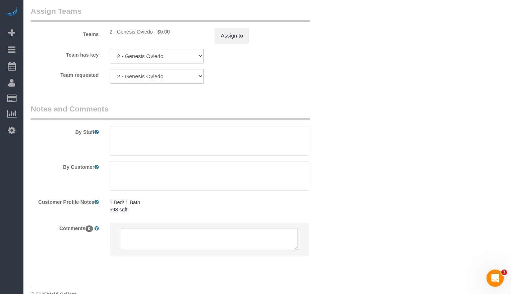
click at [174, 208] on pre "1 Bed/ 1 Bath 598 sqft" at bounding box center [209, 206] width 199 height 14
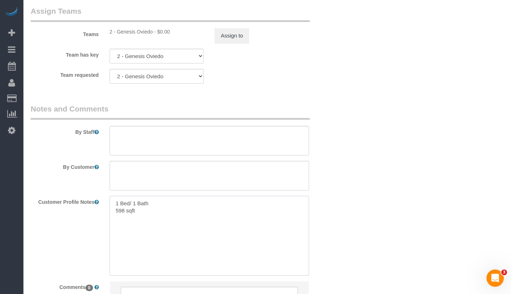
click at [174, 208] on textarea "1 Bed/ 1 Bath 598 sqft" at bounding box center [209, 236] width 199 height 80
click at [204, 213] on textarea "1 Bed/ 1 Bath 598 sqft" at bounding box center [209, 236] width 199 height 80
paste textarea "[URL][DOMAIN_NAME]"
type textarea "1 Bed/ 1 Bath 598 sqft [URL][DOMAIN_NAME]"
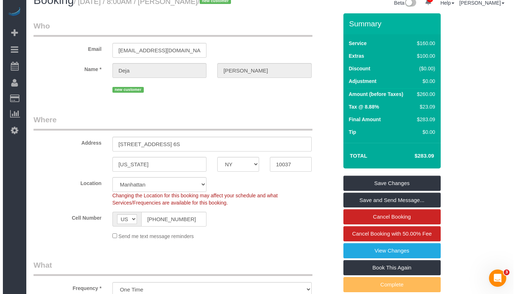
scroll to position [0, 0]
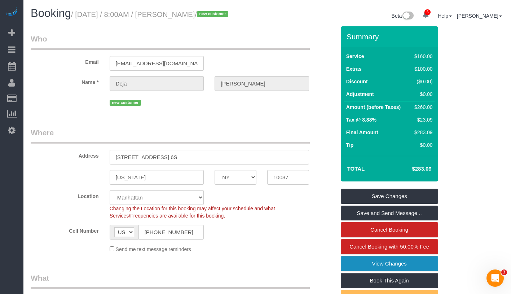
click at [427, 265] on link "View Changes" at bounding box center [389, 263] width 97 height 15
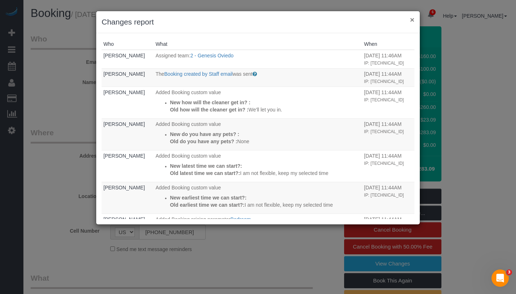
click at [413, 19] on button "×" at bounding box center [412, 20] width 4 height 8
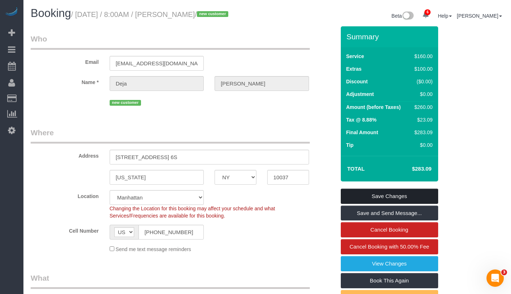
click at [409, 191] on link "Save Changes" at bounding box center [389, 195] width 97 height 15
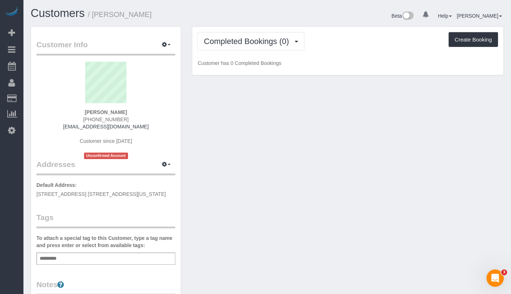
click at [126, 259] on div "Add a tag" at bounding box center [105, 258] width 139 height 12
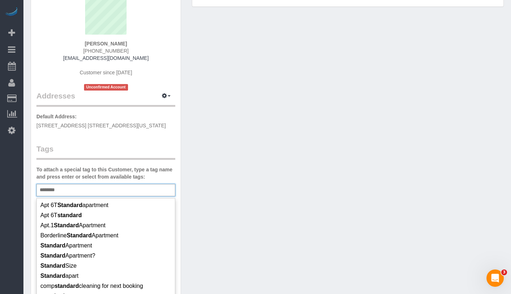
scroll to position [37, 0]
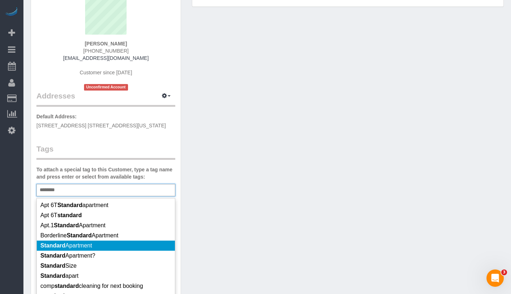
type input "********"
click at [108, 241] on li "Standard Apartment" at bounding box center [106, 245] width 138 height 10
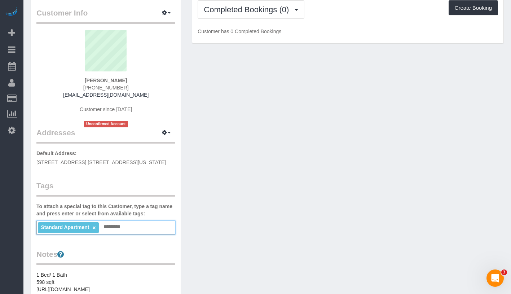
scroll to position [0, 0]
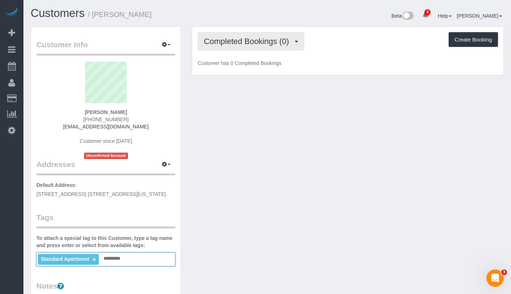
click at [263, 48] on button "Completed Bookings (0)" at bounding box center [250, 41] width 107 height 18
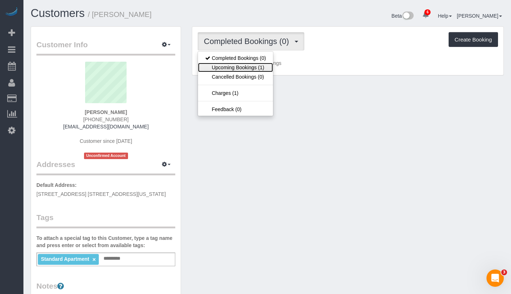
click at [261, 67] on link "Upcoming Bookings (1)" at bounding box center [235, 67] width 75 height 9
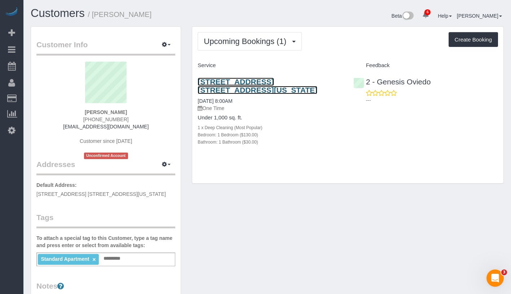
click at [249, 81] on link "30 West 141 Street Apt. 6s, New York, NY 10037" at bounding box center [257, 85] width 120 height 17
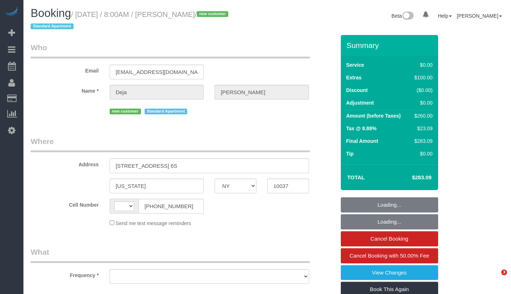
select select "NY"
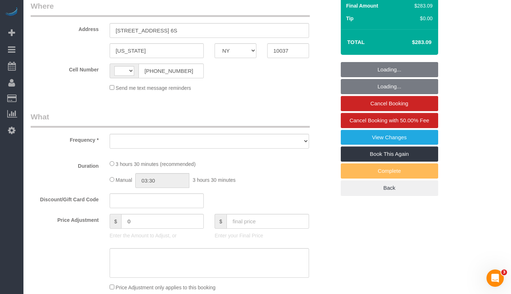
scroll to position [288, 0]
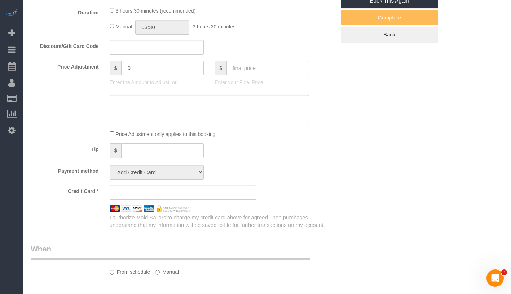
select select "string:US"
select select "object:664"
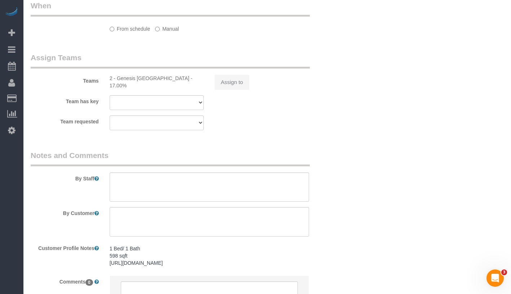
select select "1"
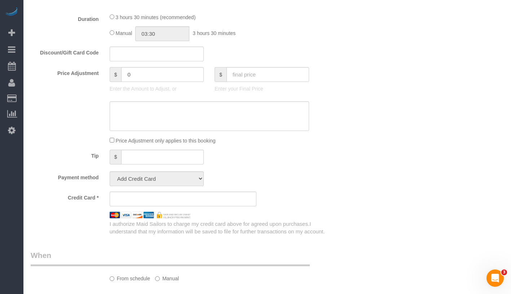
scroll to position [604, 0]
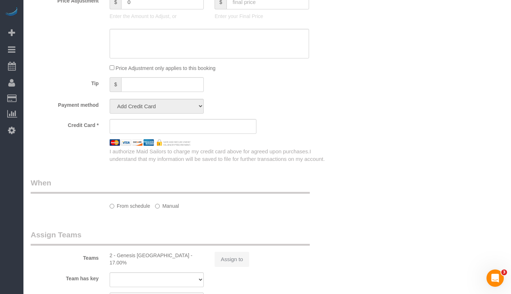
select select "string:stripe-pm_1RvKN24VGloSiKo7APMRiuUz"
select select "spot1"
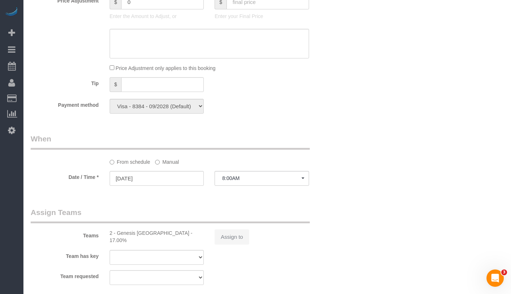
select select "object:796"
select select "number:89"
select select "number:90"
select select "number:15"
select select "number:5"
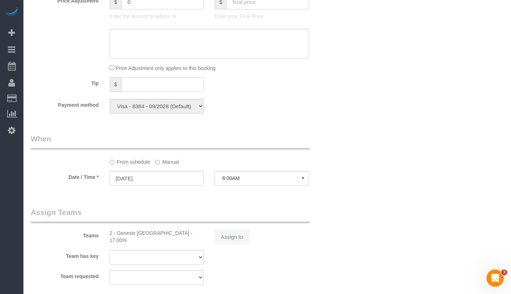
select select "1"
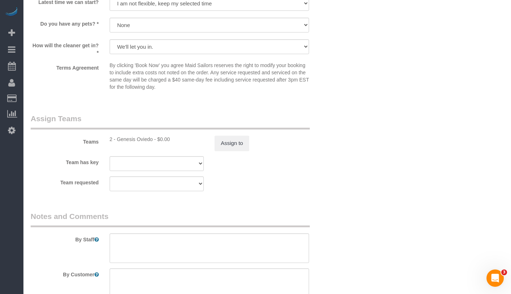
scroll to position [766, 0]
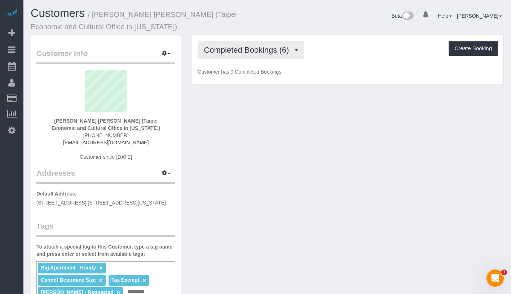
click at [264, 50] on span "Completed Bookings (6)" at bounding box center [248, 49] width 89 height 9
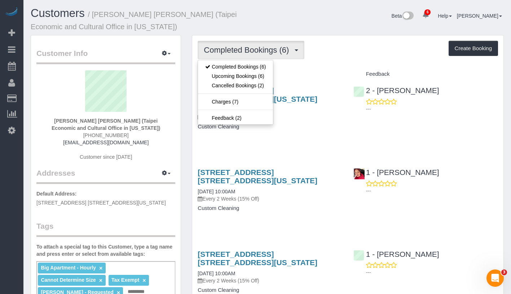
click at [324, 48] on div "Completed Bookings (6) Completed Bookings (6) Upcoming Bookings (6) Cancelled B…" at bounding box center [347, 50] width 300 height 18
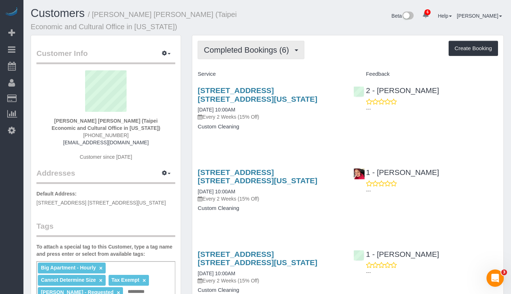
click at [233, 52] on span "Completed Bookings (6)" at bounding box center [248, 49] width 89 height 9
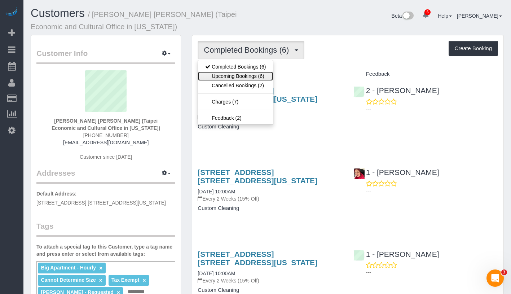
click at [232, 76] on link "Upcoming Bookings (6)" at bounding box center [235, 75] width 75 height 9
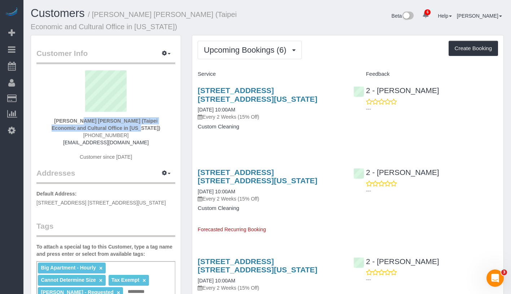
drag, startPoint x: 49, startPoint y: 121, endPoint x: 168, endPoint y: 131, distance: 119.7
click at [168, 131] on div "[PERSON_NAME] [PERSON_NAME] (Taipei Economic and Cultural Office in [US_STATE])…" at bounding box center [105, 118] width 139 height 97
copy strong "[PERSON_NAME] [PERSON_NAME] (Taipei Economic and Cultural Office in [US_STATE])"
drag, startPoint x: 196, startPoint y: 111, endPoint x: 261, endPoint y: 111, distance: 64.1
click at [261, 111] on div "[STREET_ADDRESS] [STREET_ADDRESS][US_STATE] [DATE] 10:00AM Every 2 Weeks (15% O…" at bounding box center [269, 112] width 155 height 64
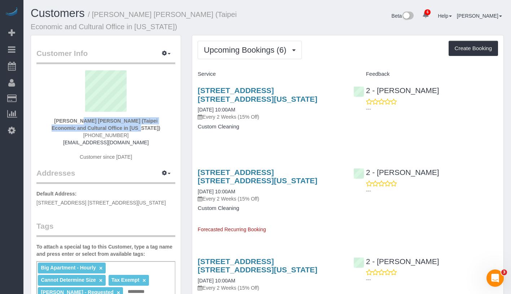
copy link "[DATE] 10:00AM"
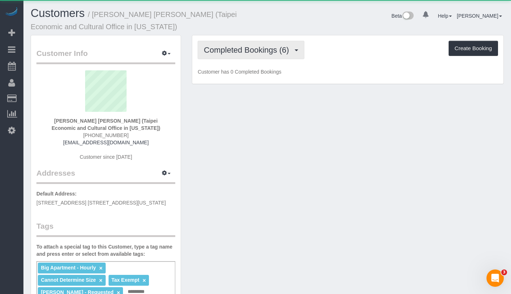
click at [203, 46] on button "Completed Bookings (6)" at bounding box center [250, 50] width 107 height 18
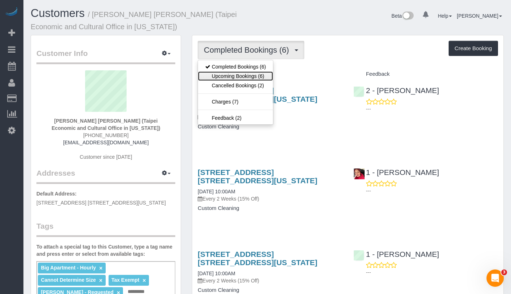
click at [235, 78] on link "Upcoming Bookings (6)" at bounding box center [235, 75] width 75 height 9
